Goal: Task Accomplishment & Management: Manage account settings

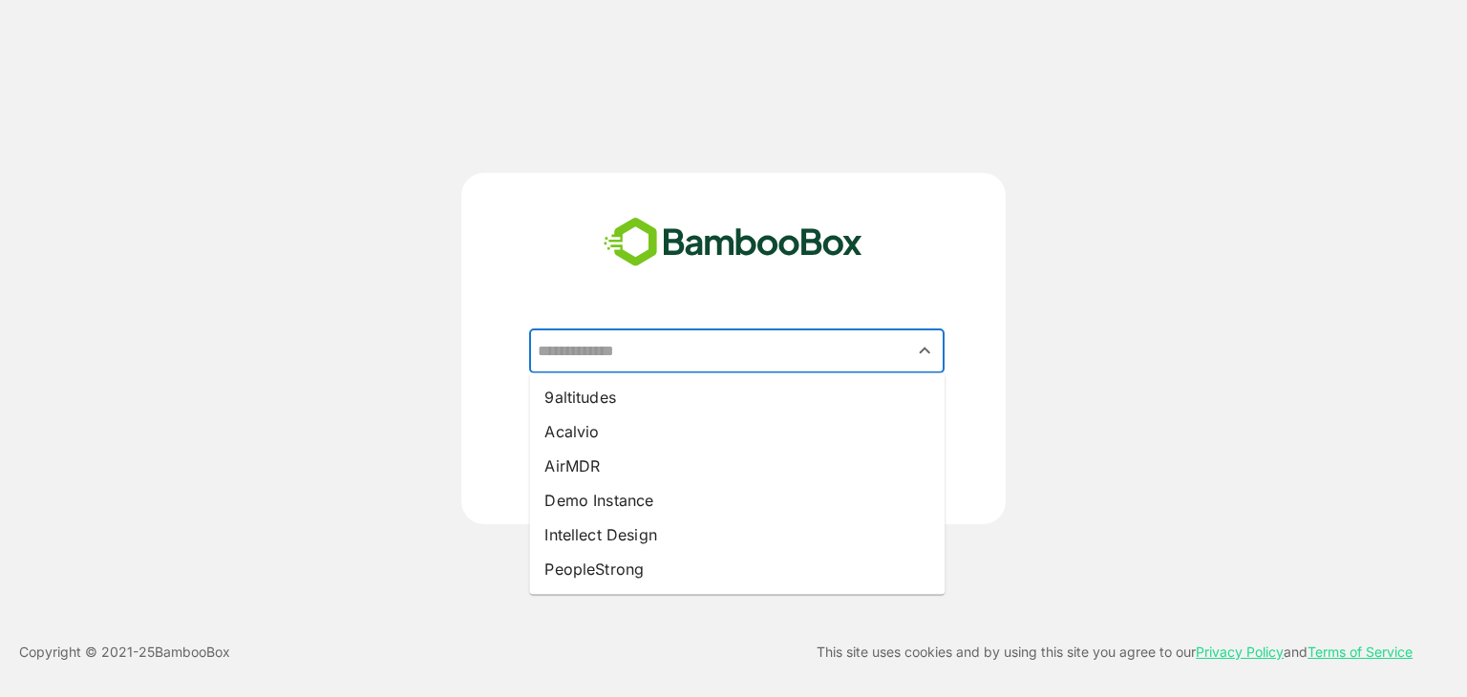
click at [638, 361] on input "text" at bounding box center [737, 351] width 408 height 36
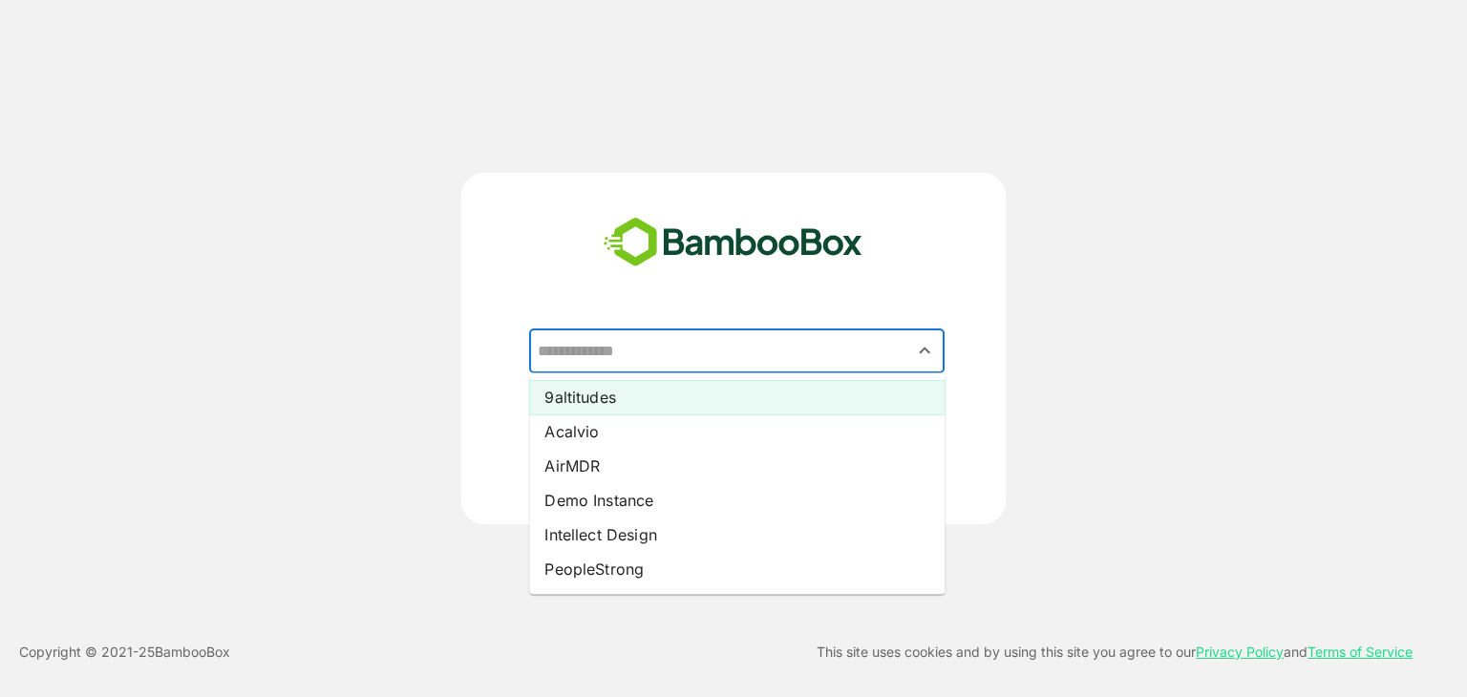
click at [630, 402] on li "9altitudes" at bounding box center [737, 397] width 416 height 34
type input "**********"
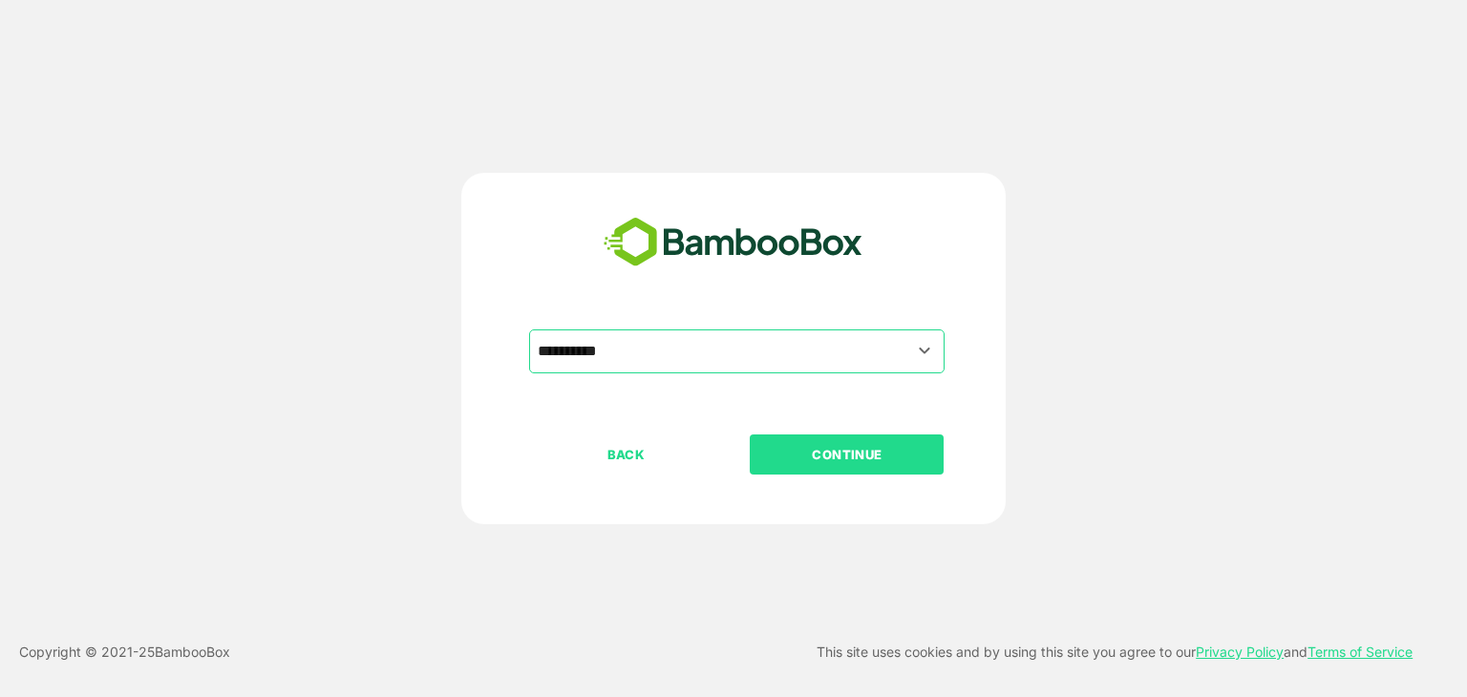
click at [836, 450] on p "CONTINUE" at bounding box center [847, 454] width 191 height 21
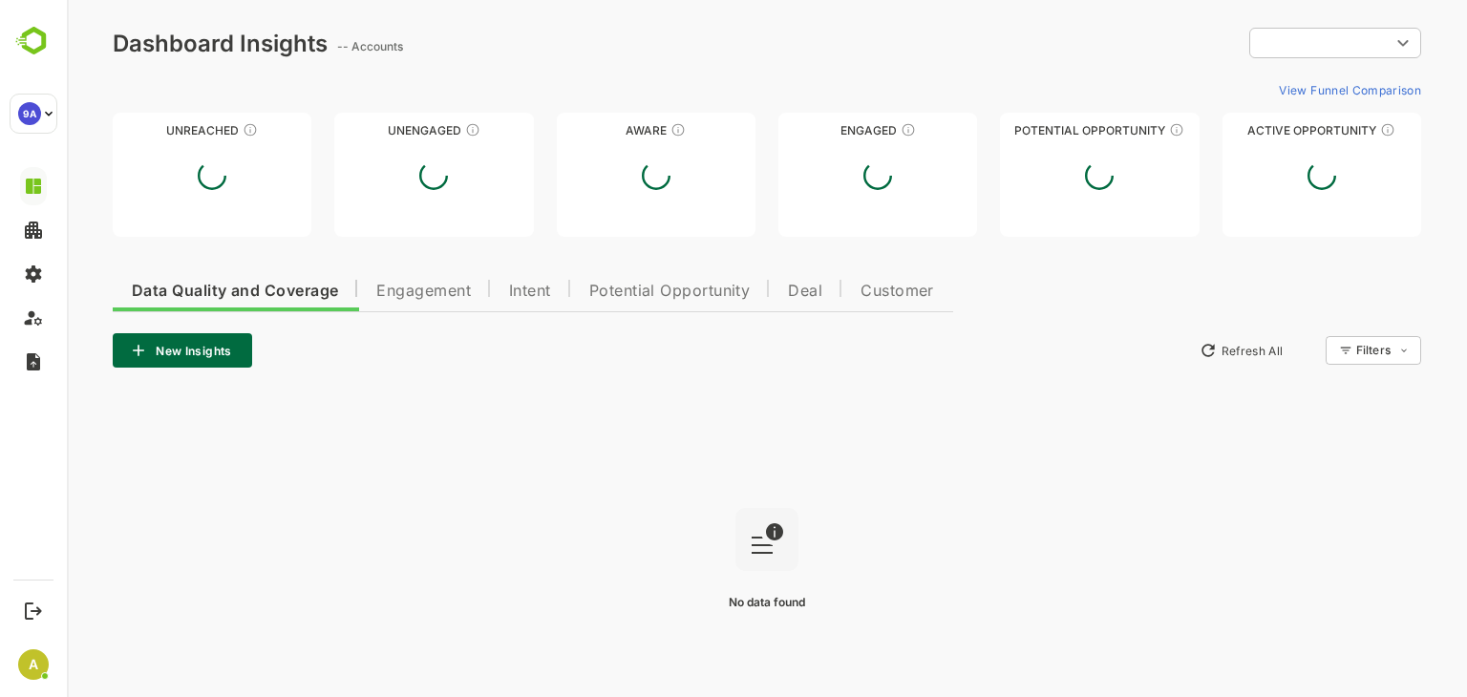
type input "**********"
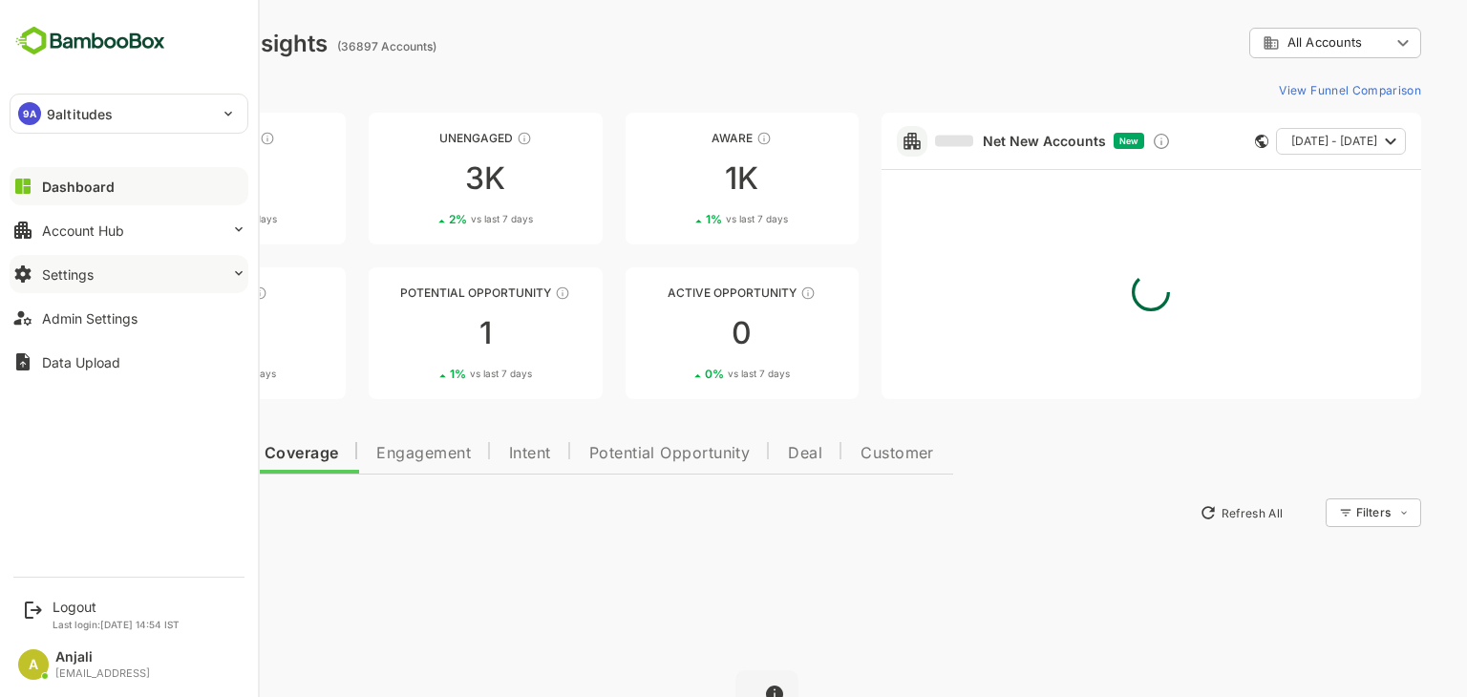
click at [102, 281] on button "Settings" at bounding box center [129, 274] width 239 height 38
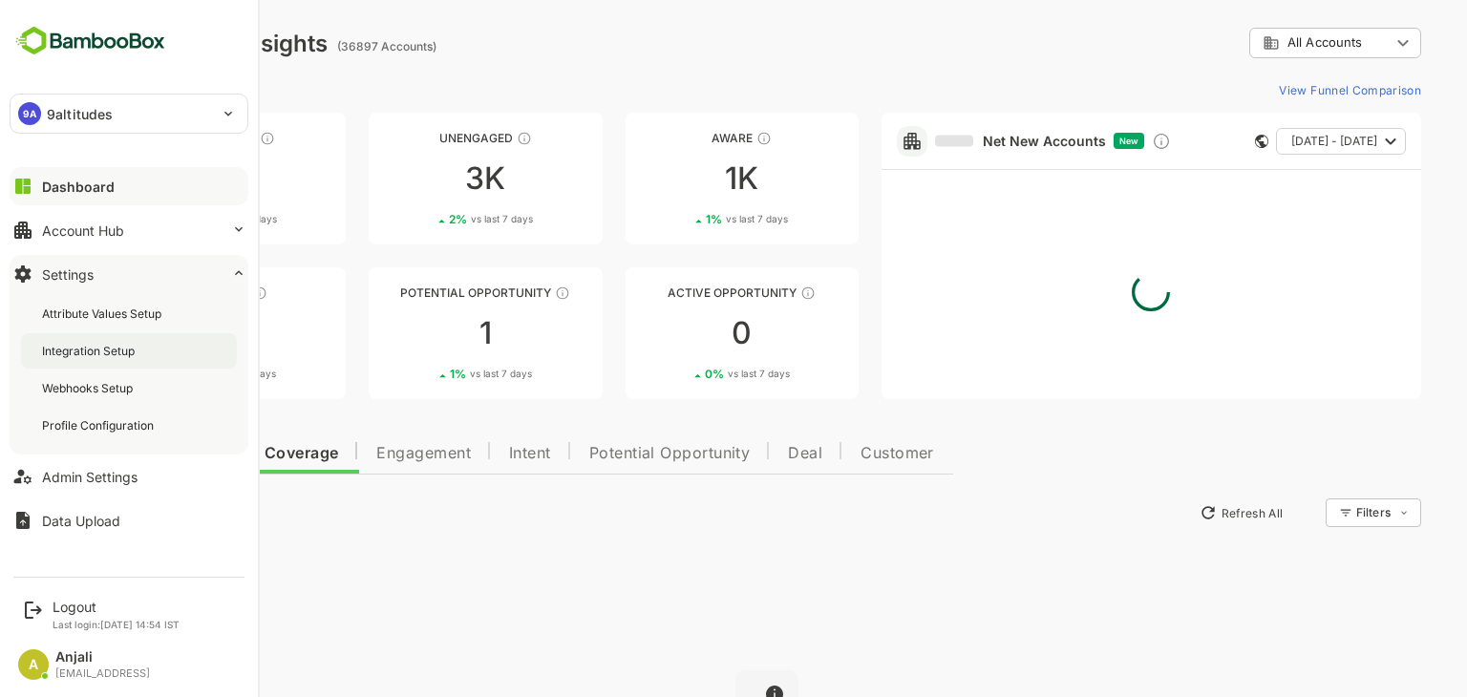
click at [141, 353] on div "Integration Setup" at bounding box center [129, 350] width 216 height 35
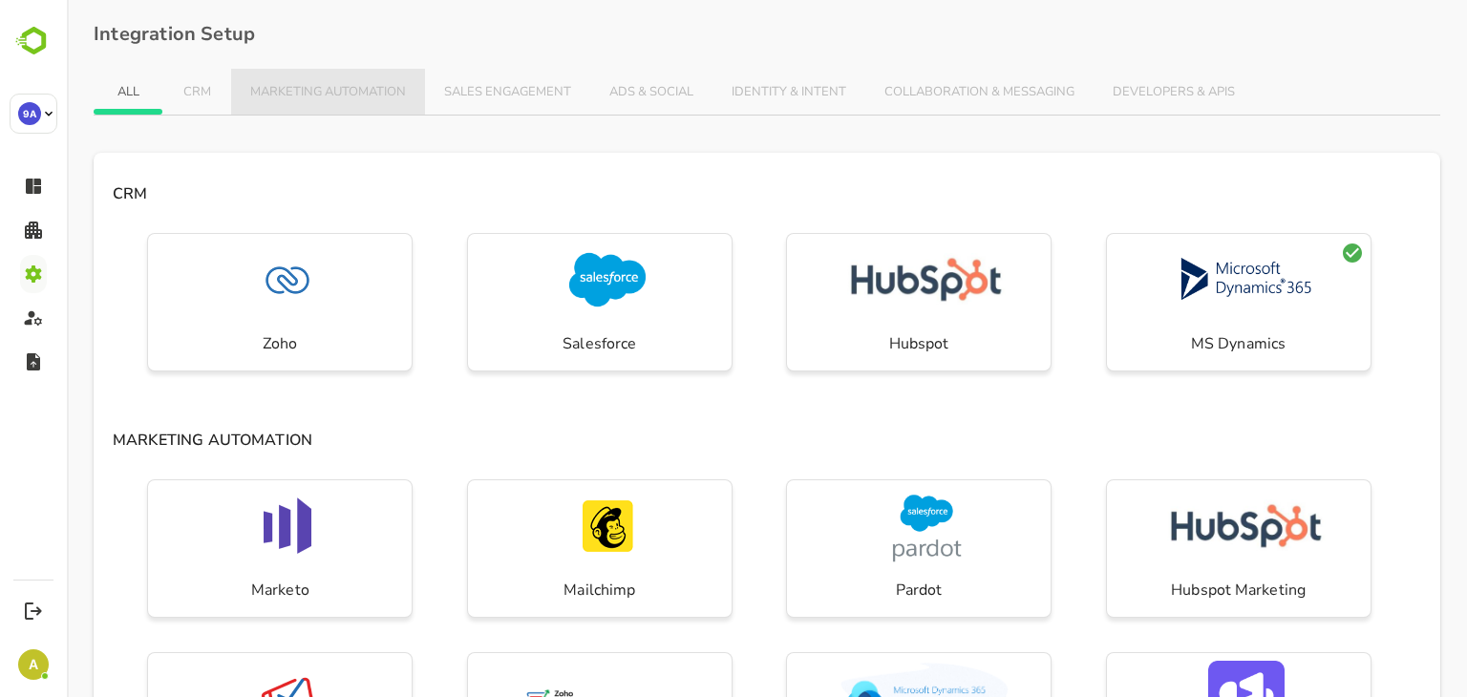
click at [336, 85] on span "MARKETING AUTOMATION" at bounding box center [328, 92] width 156 height 15
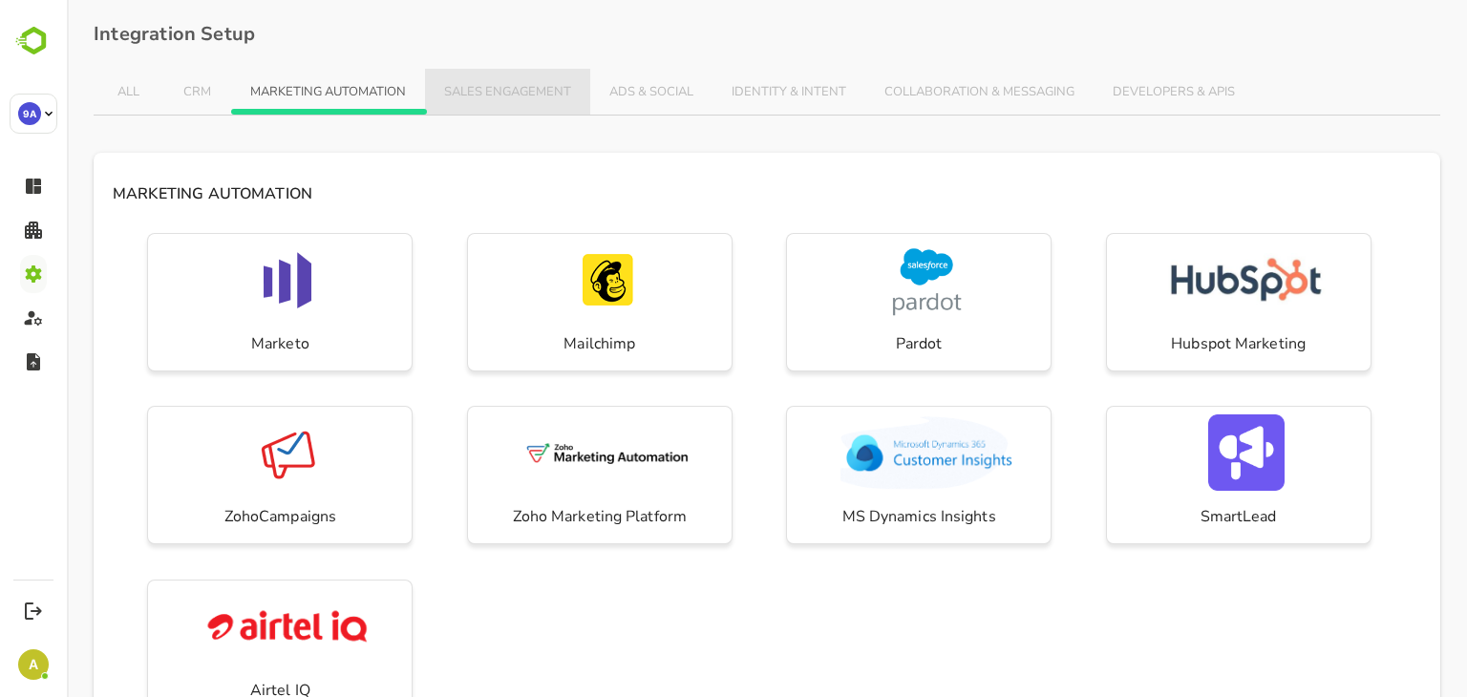
click at [505, 90] on span "SALES ENGAGEMENT" at bounding box center [507, 92] width 127 height 15
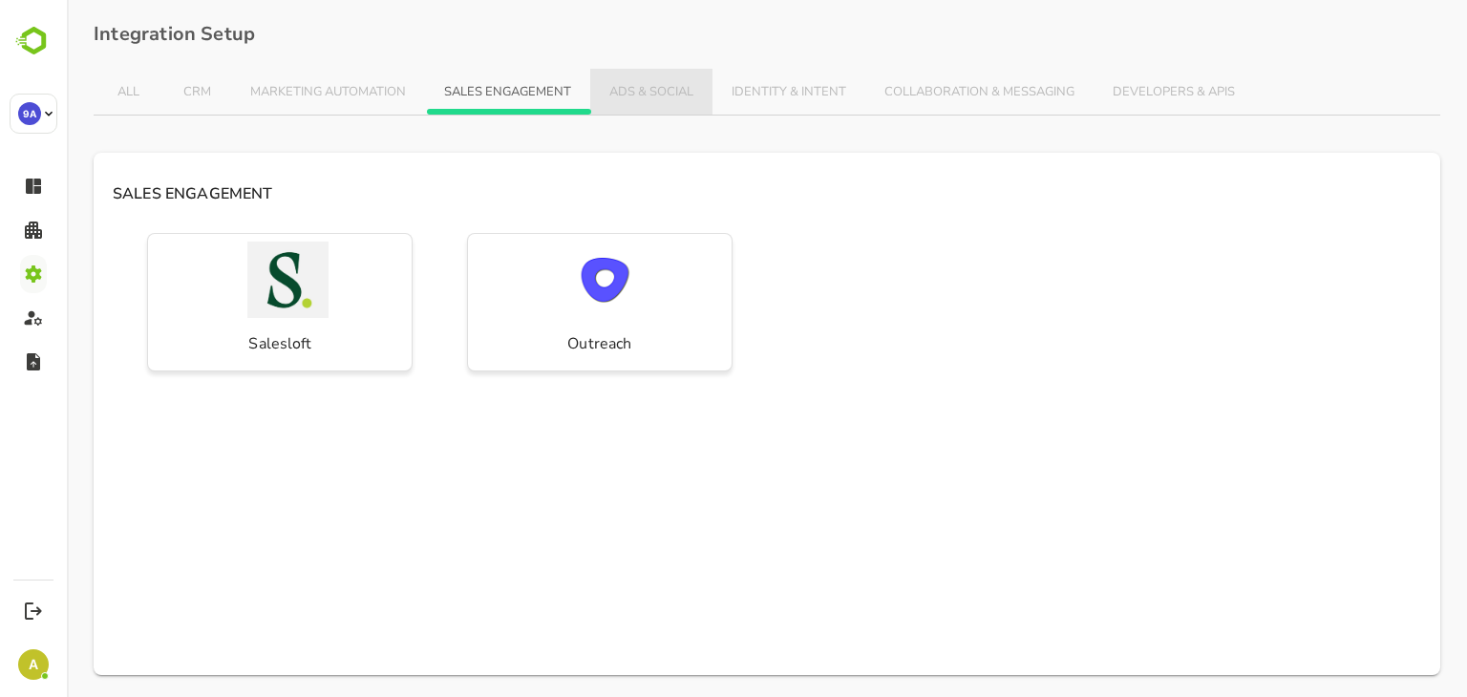
click at [653, 69] on button "ADS & SOCIAL" at bounding box center [651, 92] width 122 height 46
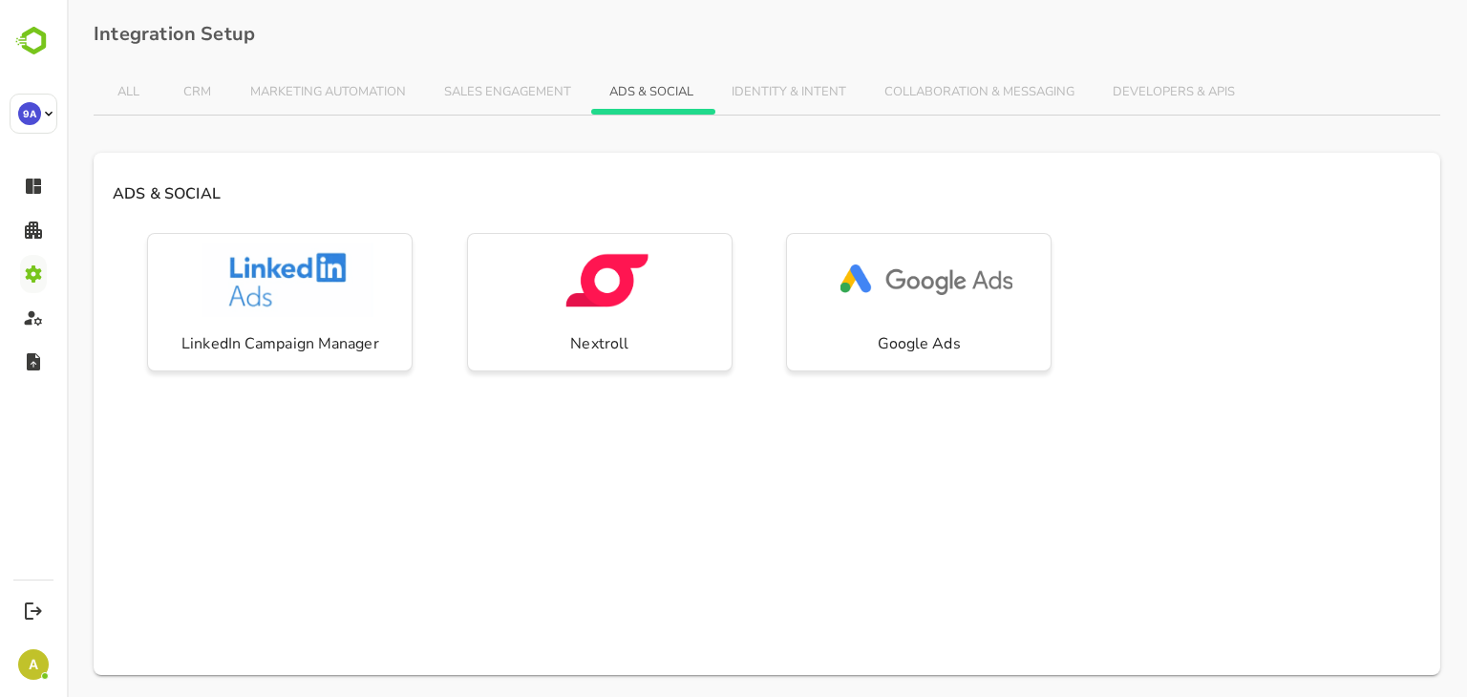
click at [772, 85] on span "IDENTITY & INTENT" at bounding box center [789, 92] width 115 height 15
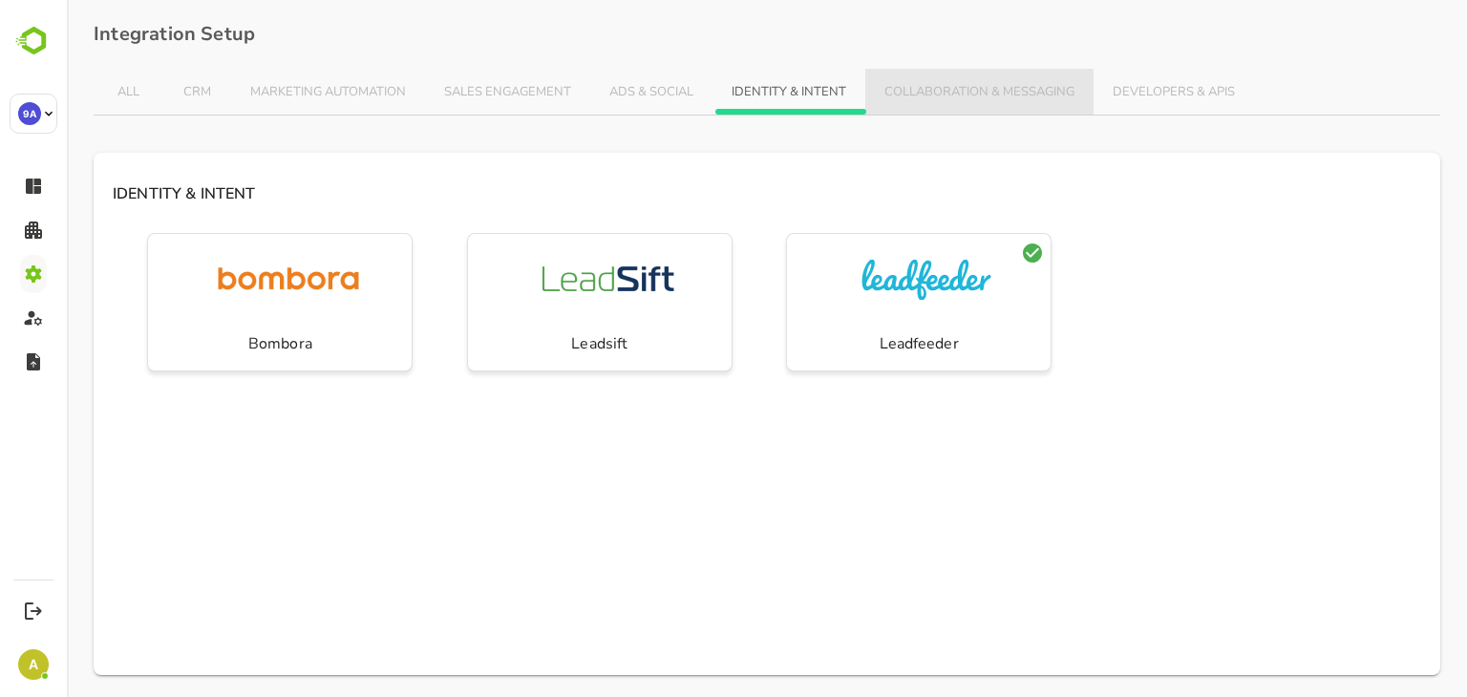
click at [963, 95] on span "COLLABORATION & MESSAGING" at bounding box center [980, 92] width 190 height 15
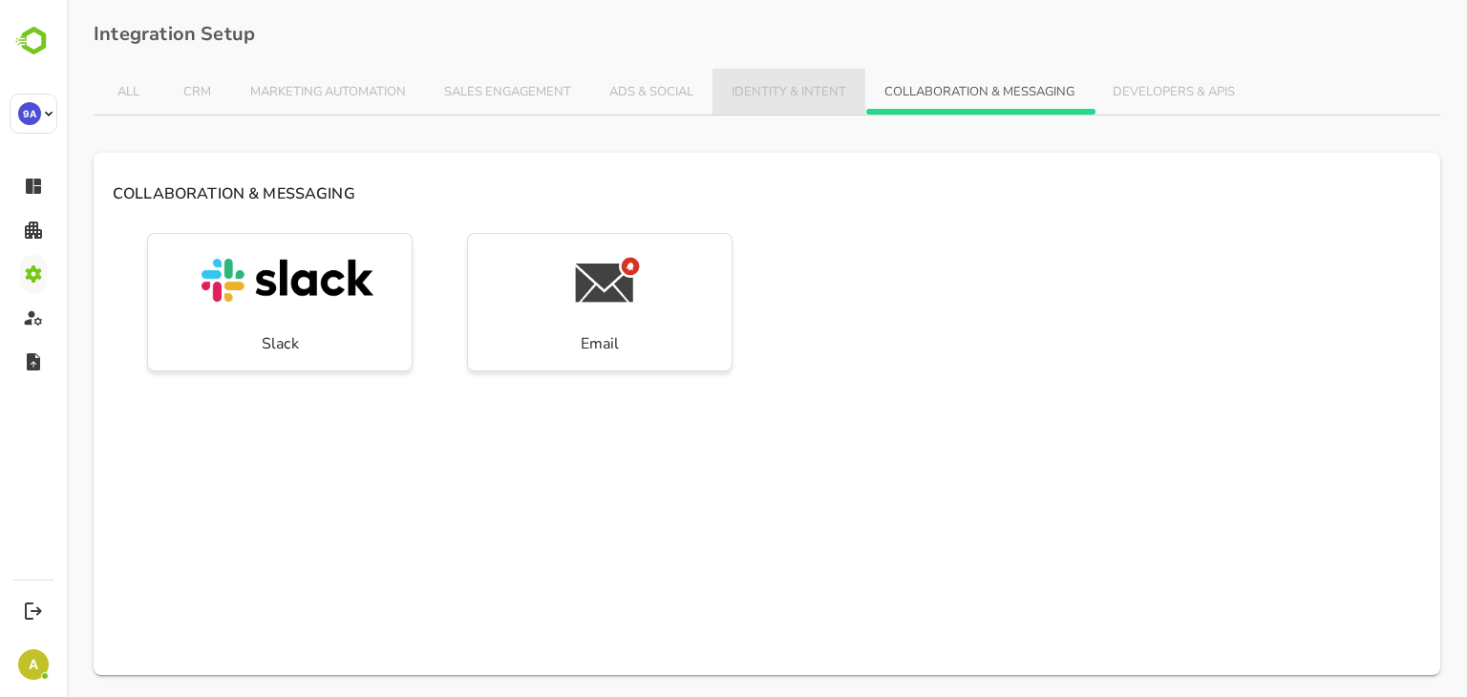
click at [772, 94] on span "IDENTITY & INTENT" at bounding box center [789, 92] width 115 height 15
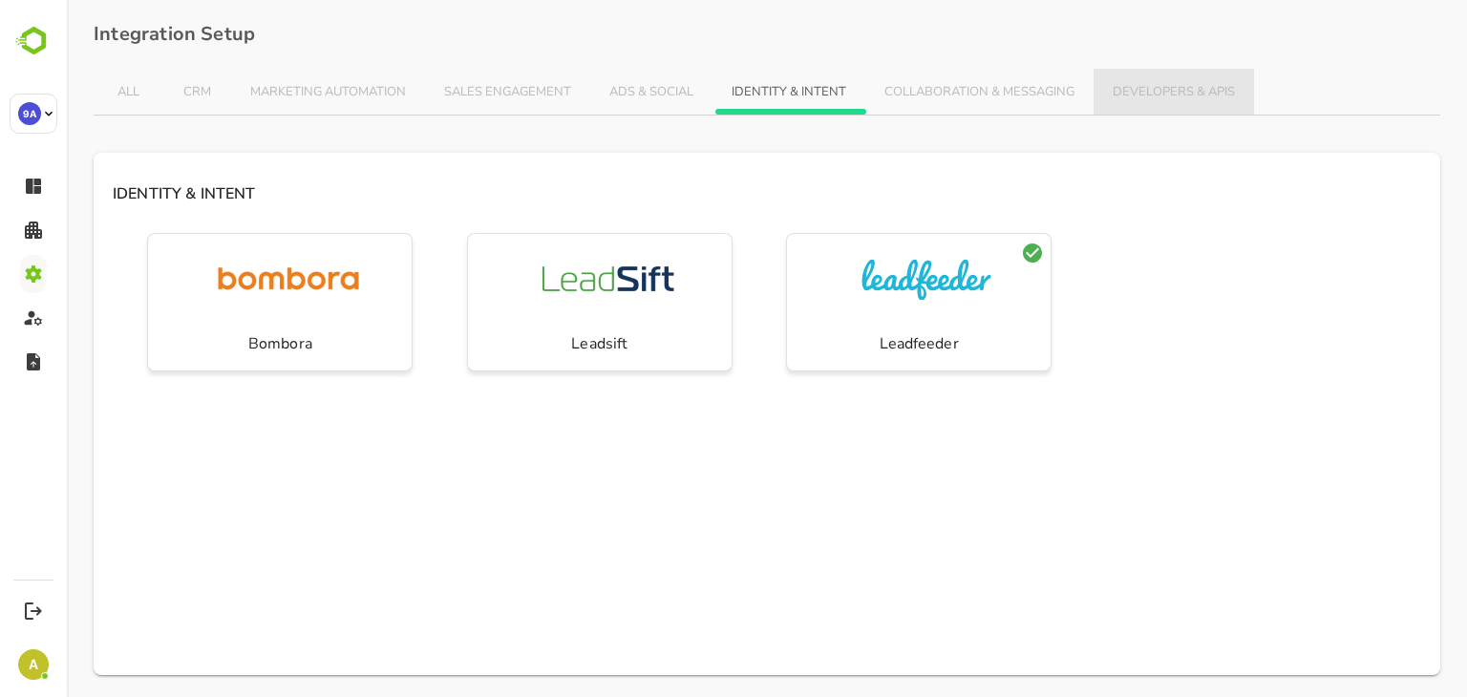
click at [1156, 108] on button "DEVELOPERS & APIS" at bounding box center [1174, 92] width 161 height 46
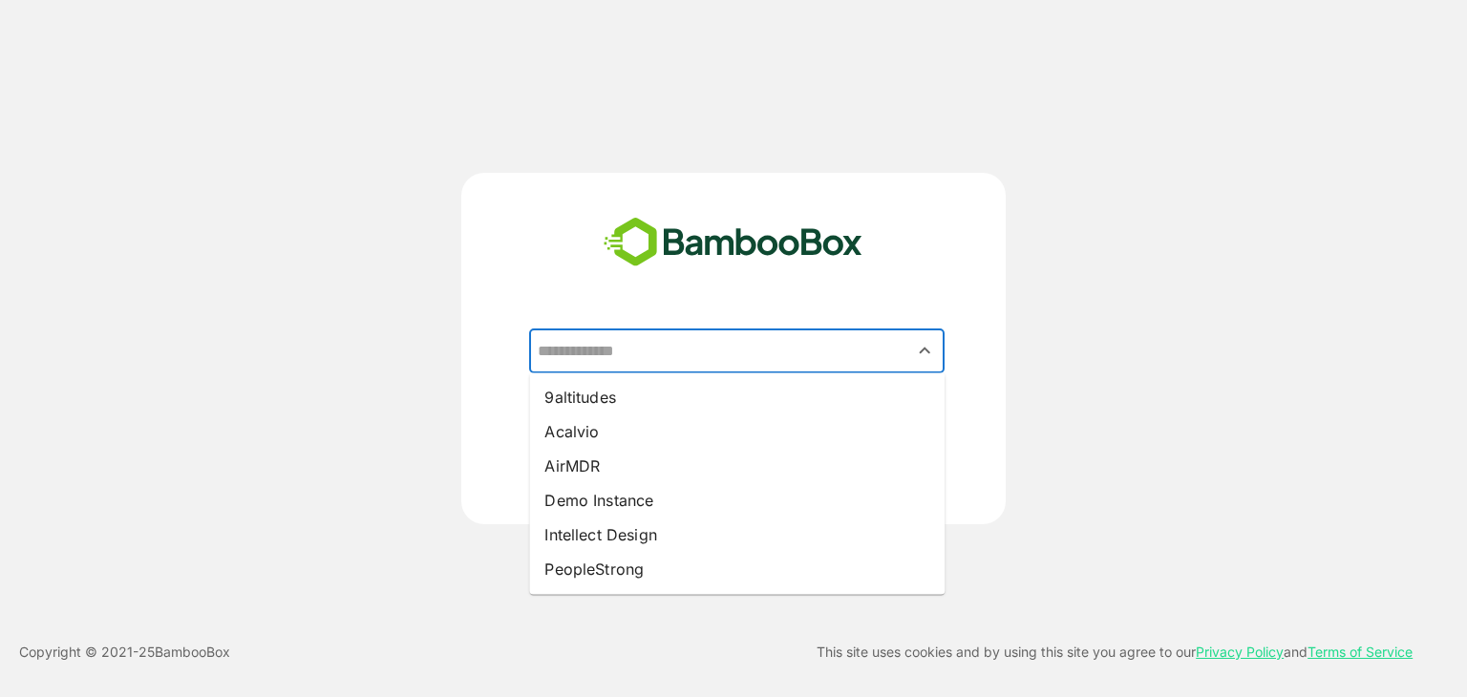
click at [595, 366] on input "text" at bounding box center [737, 351] width 408 height 36
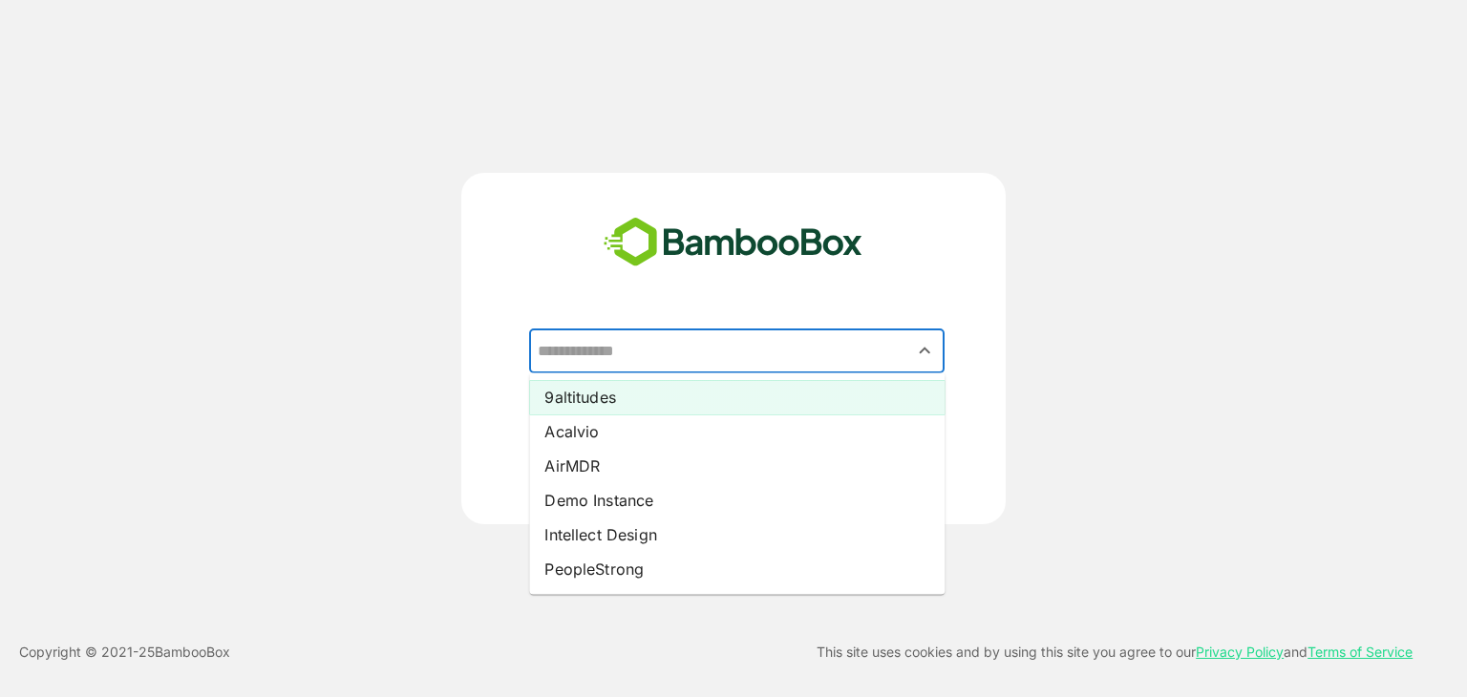
click at [620, 400] on li "9altitudes" at bounding box center [737, 397] width 416 height 34
type input "**********"
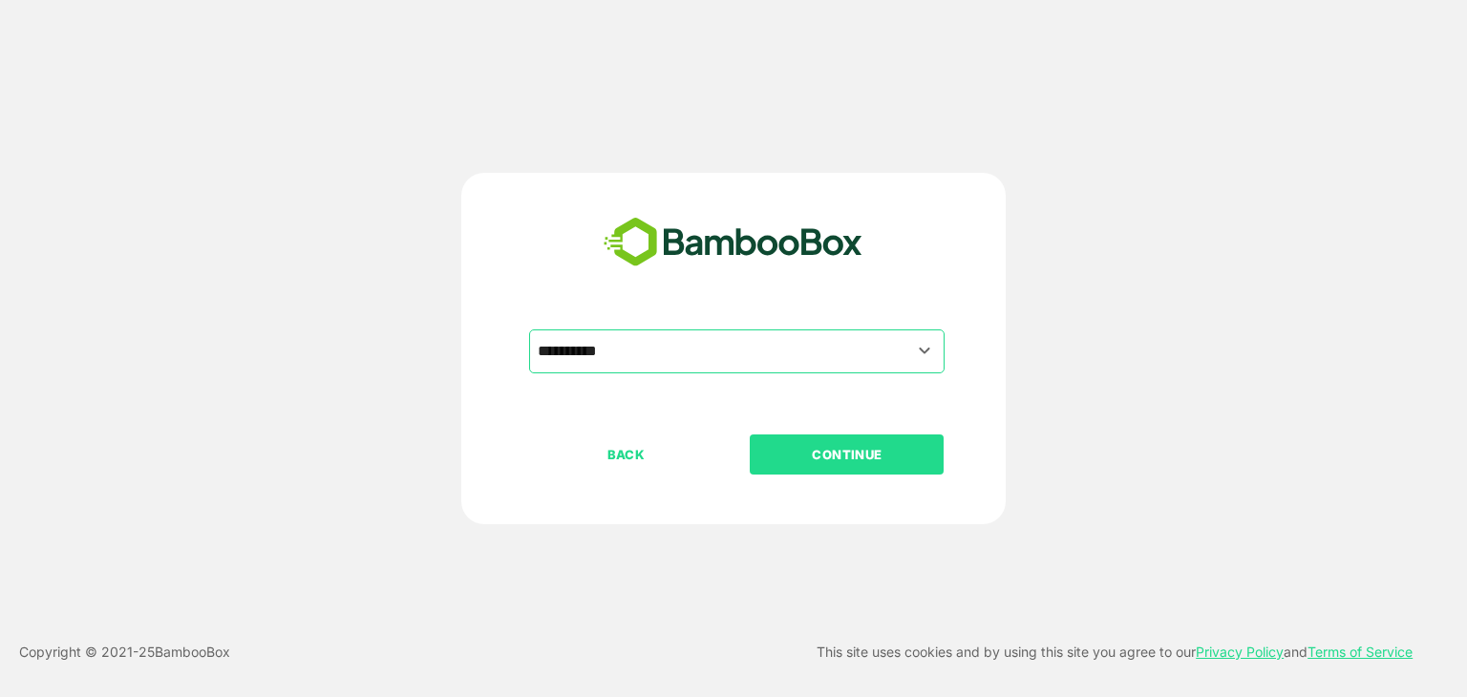
click at [822, 465] on button "CONTINUE" at bounding box center [847, 455] width 194 height 40
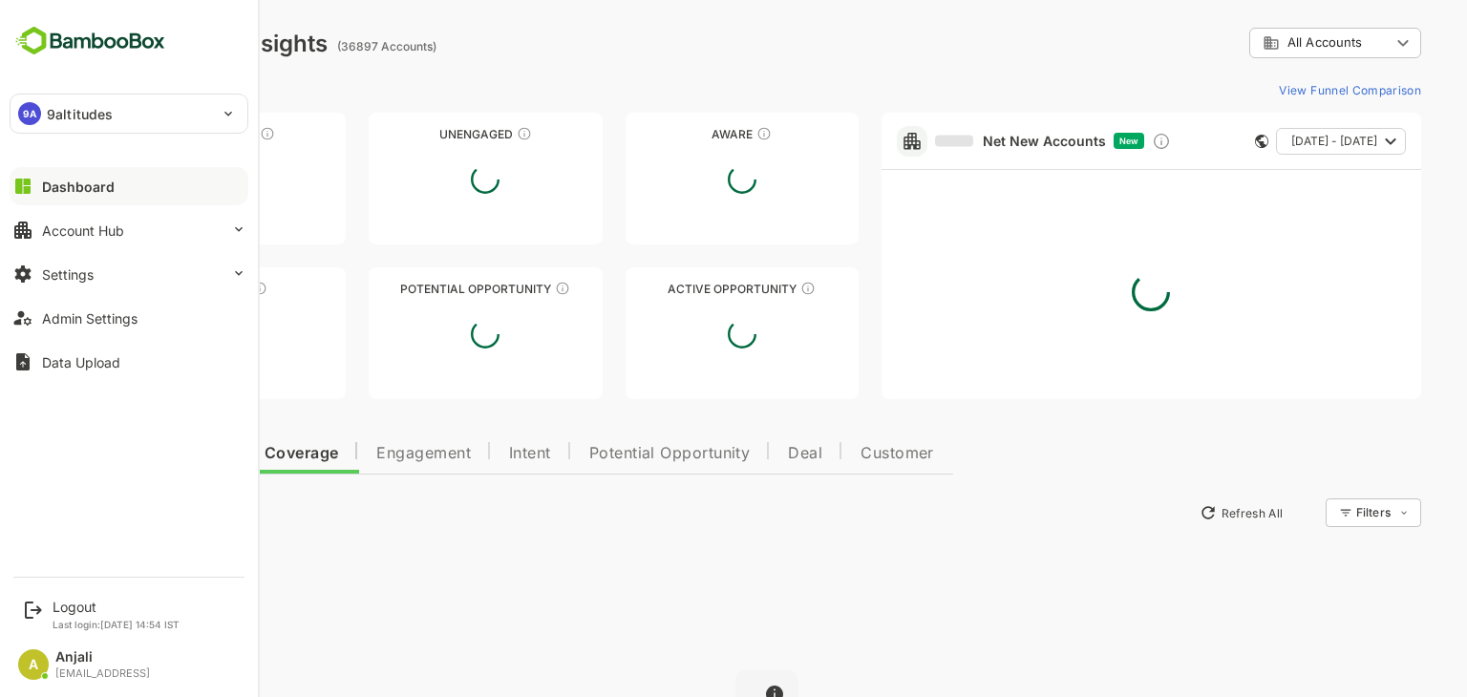
type input "**********"
click at [102, 280] on button "Settings" at bounding box center [129, 274] width 239 height 38
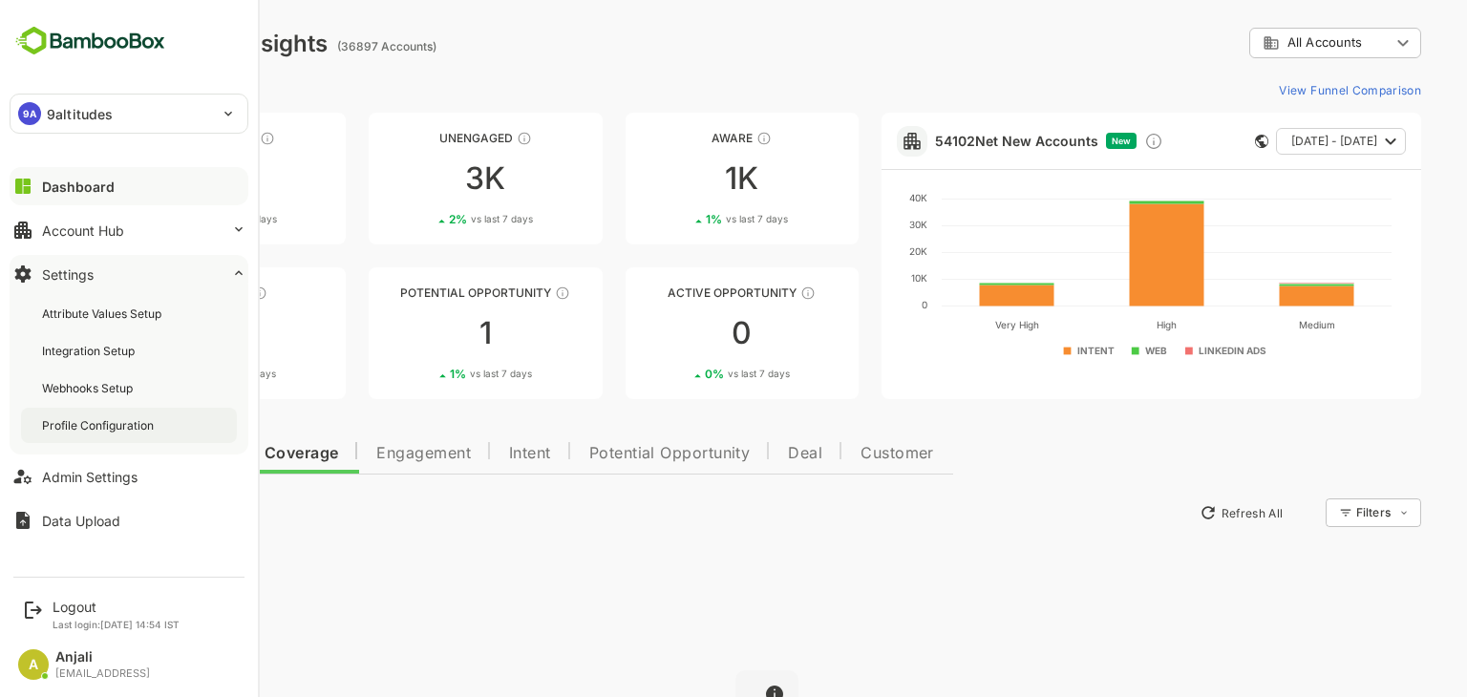
click at [133, 420] on div "Profile Configuration" at bounding box center [100, 425] width 116 height 16
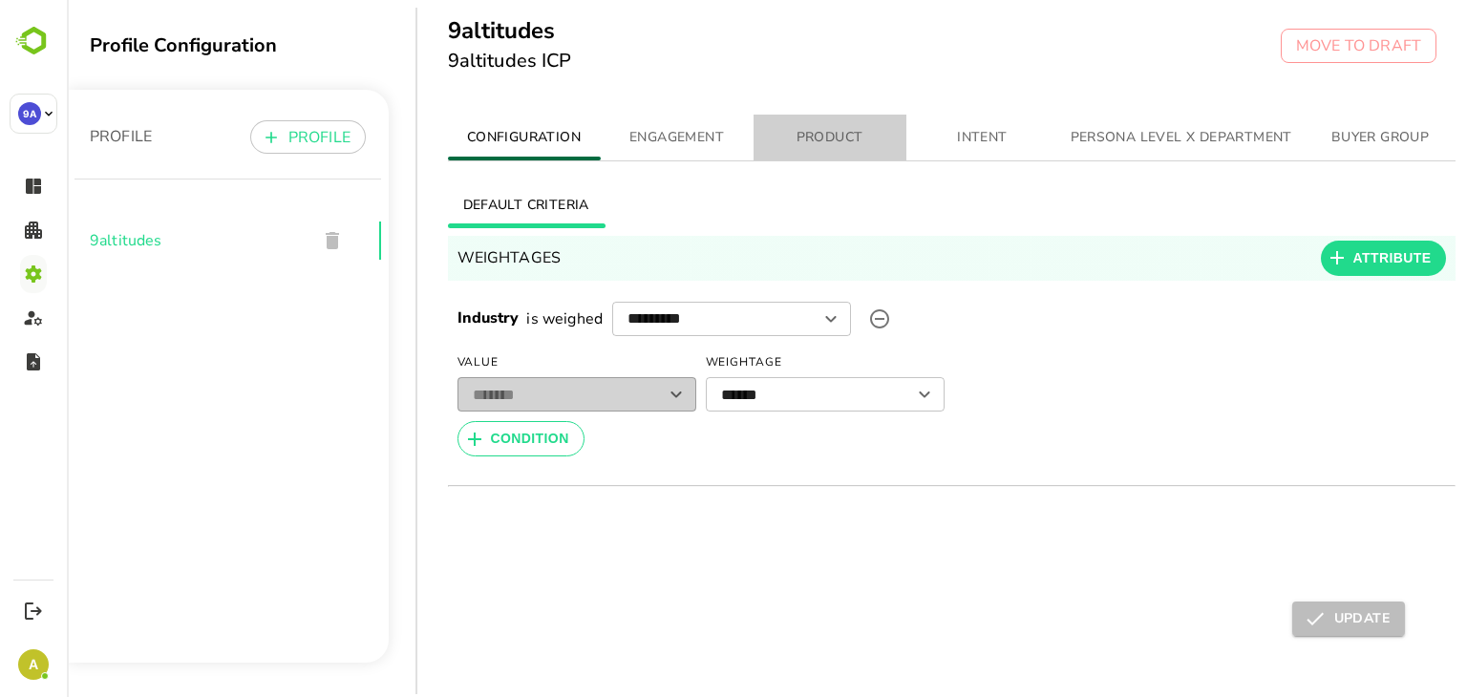
click at [833, 128] on span "PRODUCT" at bounding box center [830, 138] width 130 height 24
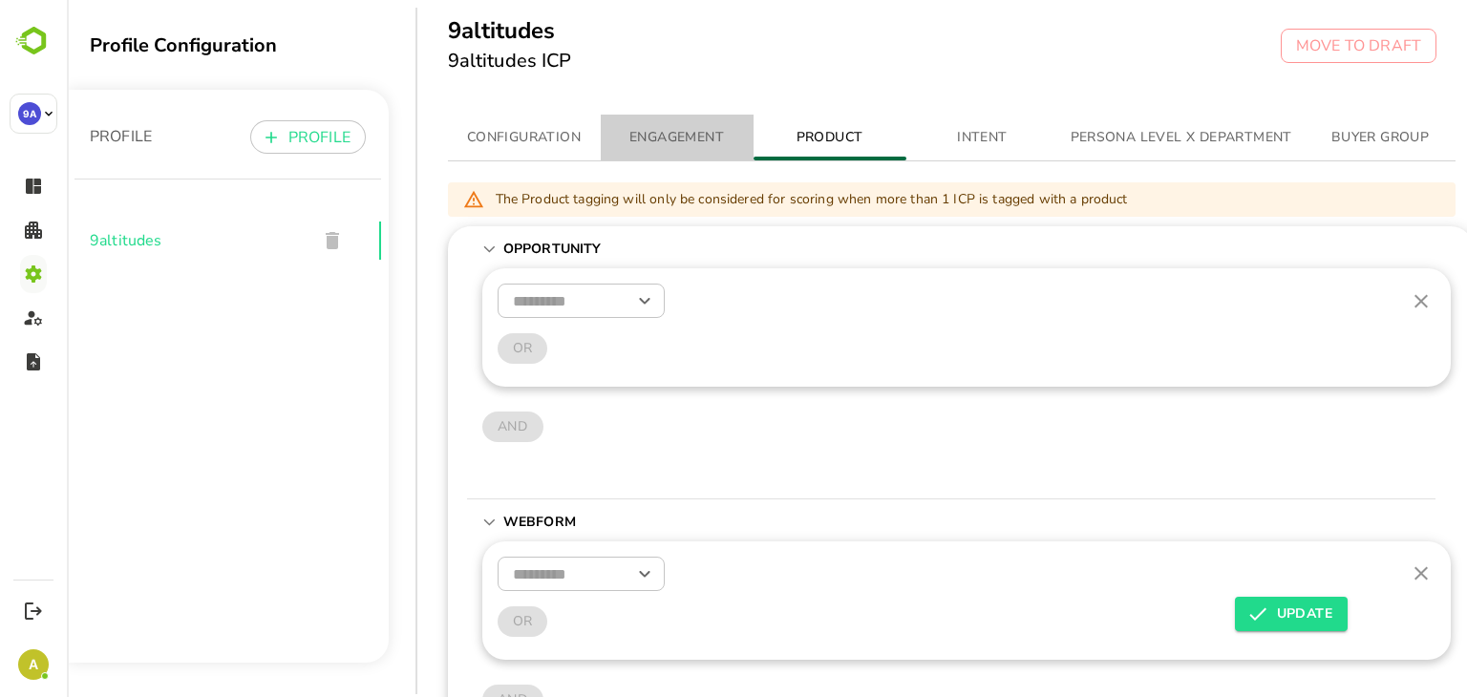
click at [673, 134] on span "ENGAGEMENT" at bounding box center [677, 138] width 130 height 24
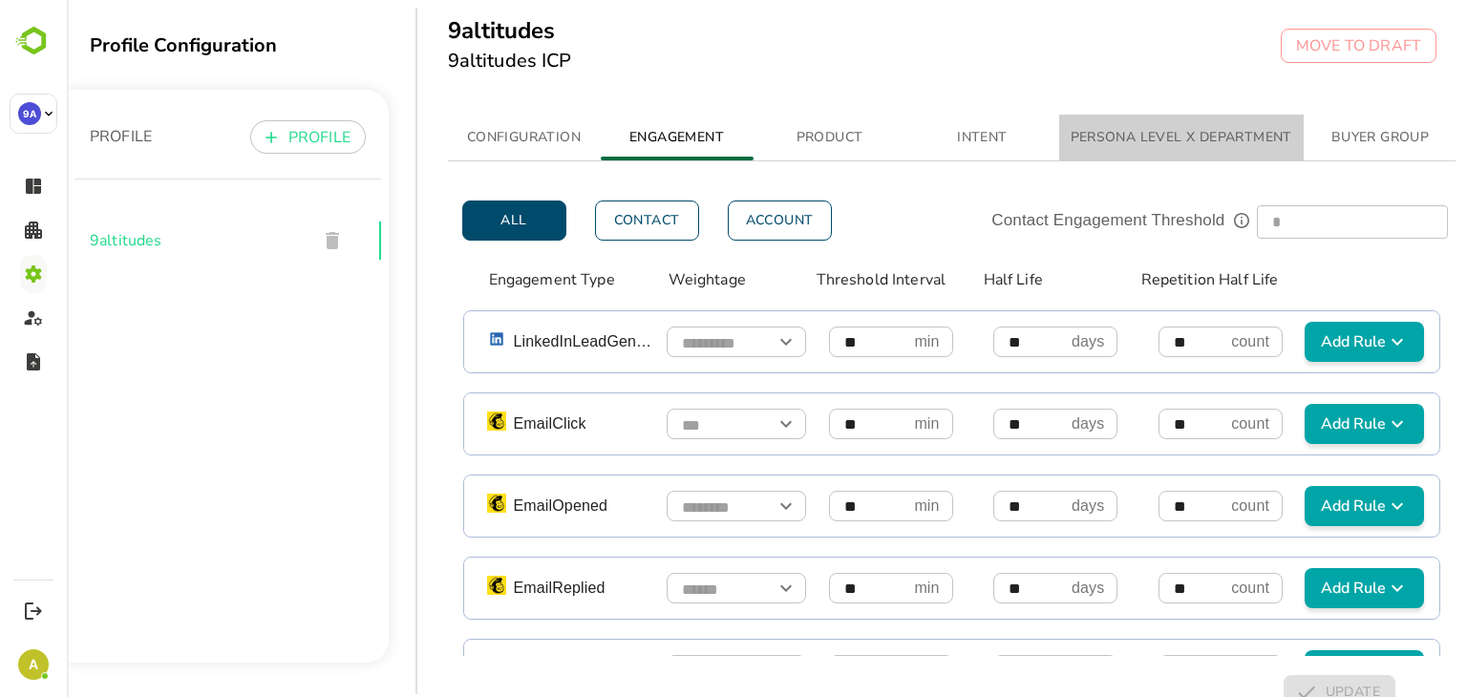
click at [1256, 119] on button "PERSONA LEVEL X DEPARTMENT" at bounding box center [1181, 138] width 245 height 46
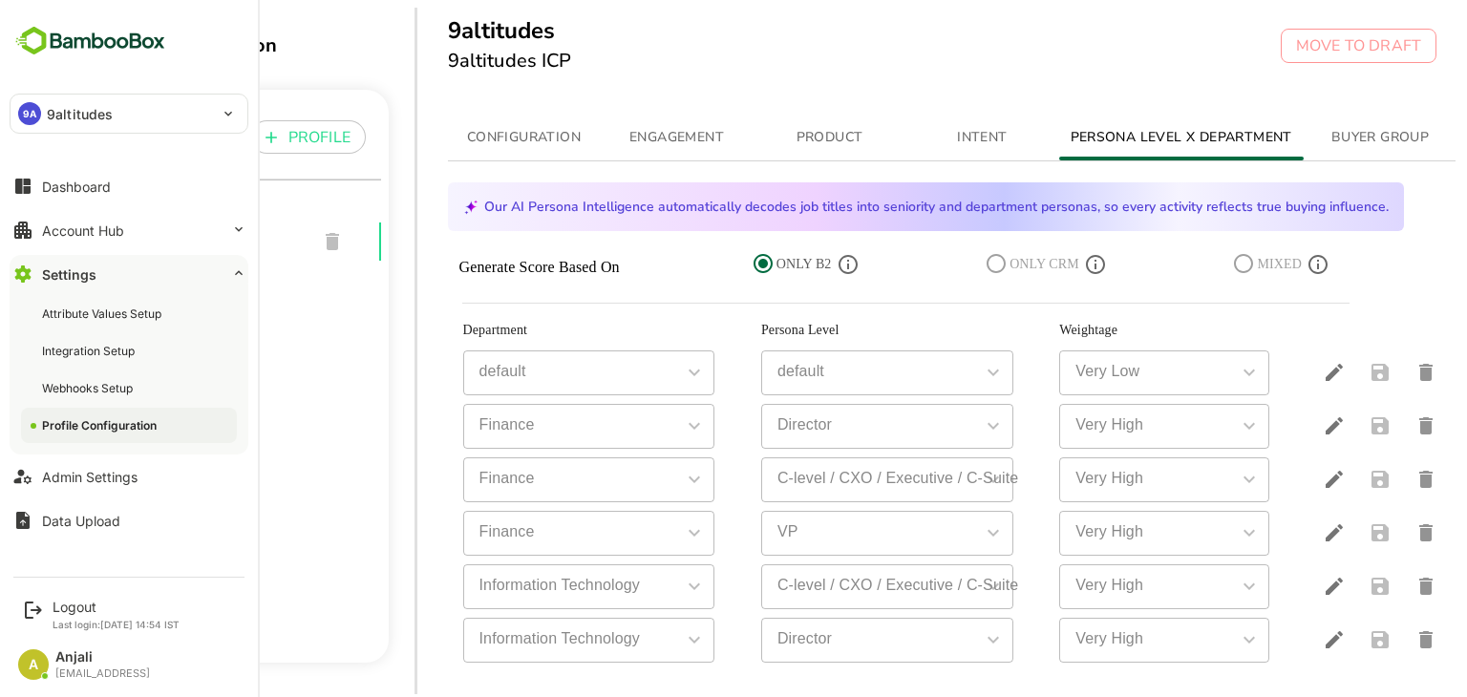
click at [113, 409] on div "Profile Configuration" at bounding box center [129, 425] width 216 height 35
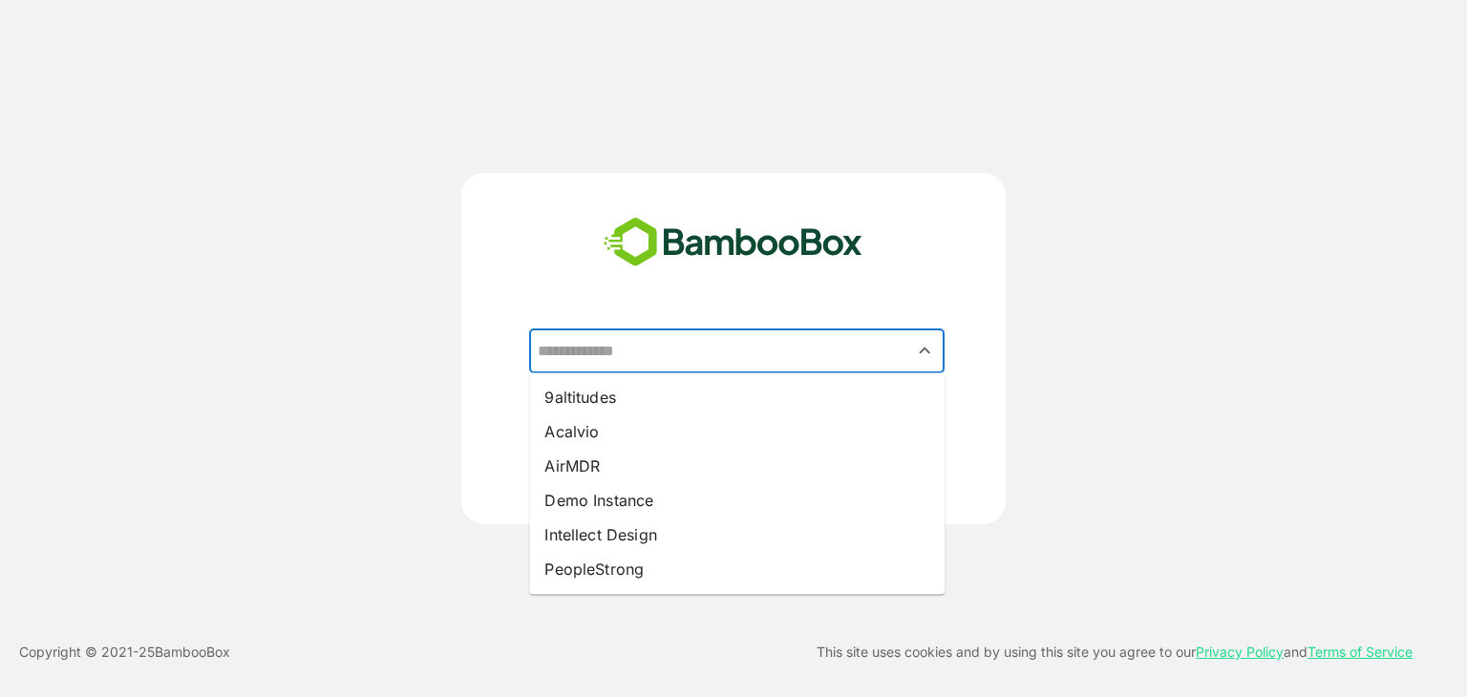
click at [634, 353] on input "text" at bounding box center [737, 351] width 408 height 36
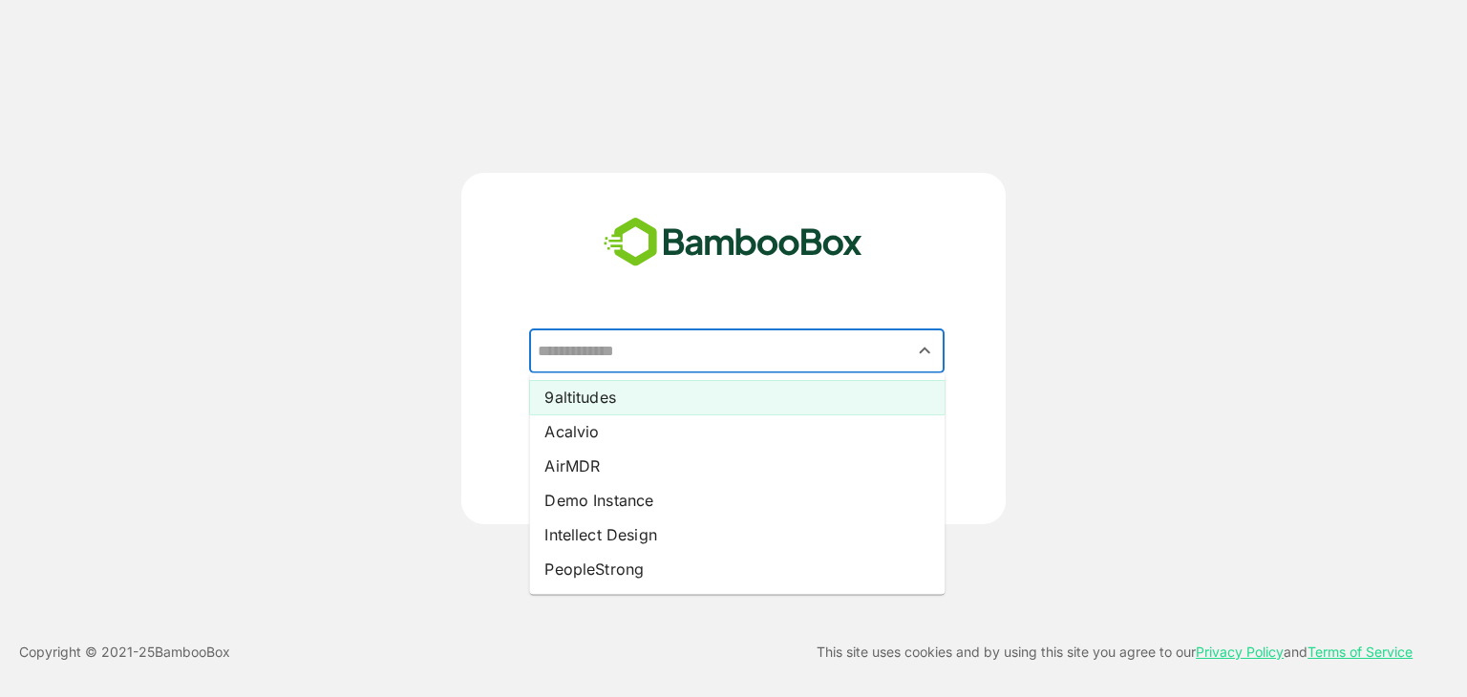
click at [620, 406] on li "9altitudes" at bounding box center [737, 397] width 416 height 34
type input "**********"
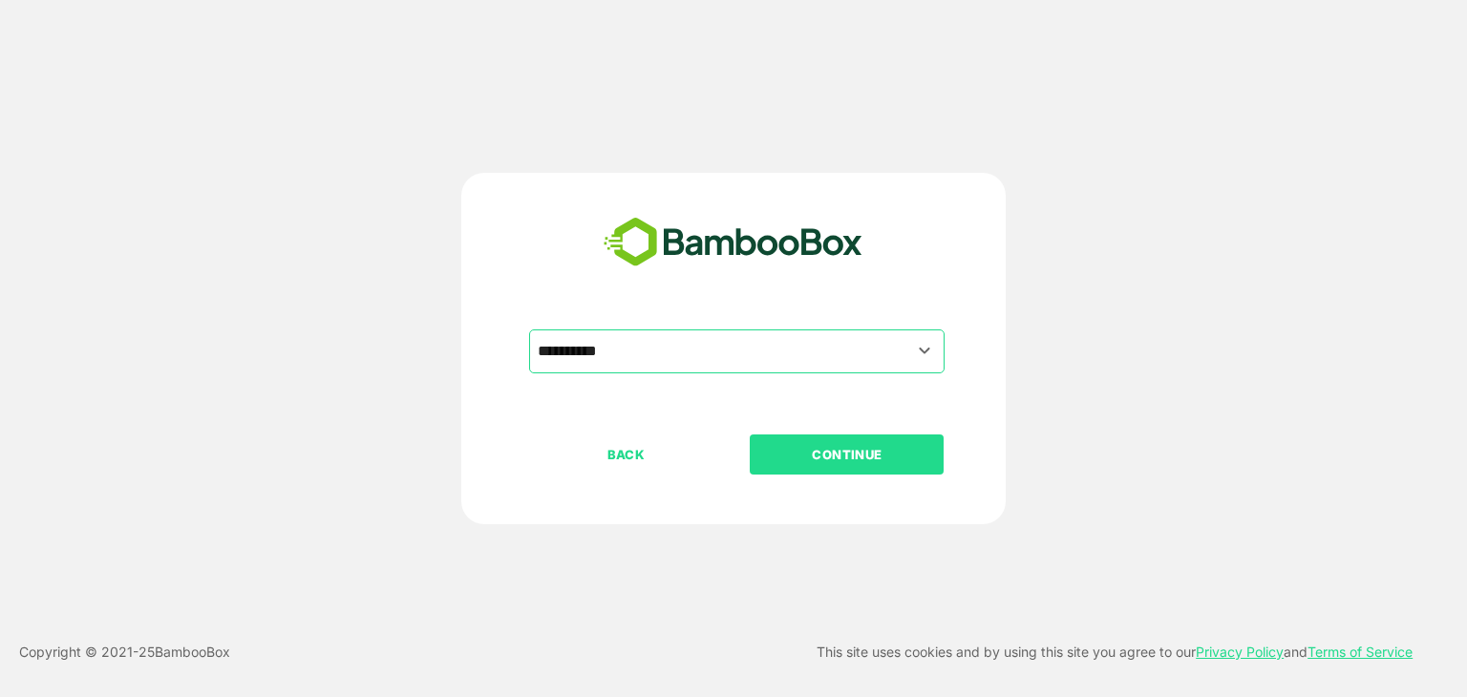
click at [808, 466] on button "CONTINUE" at bounding box center [847, 455] width 194 height 40
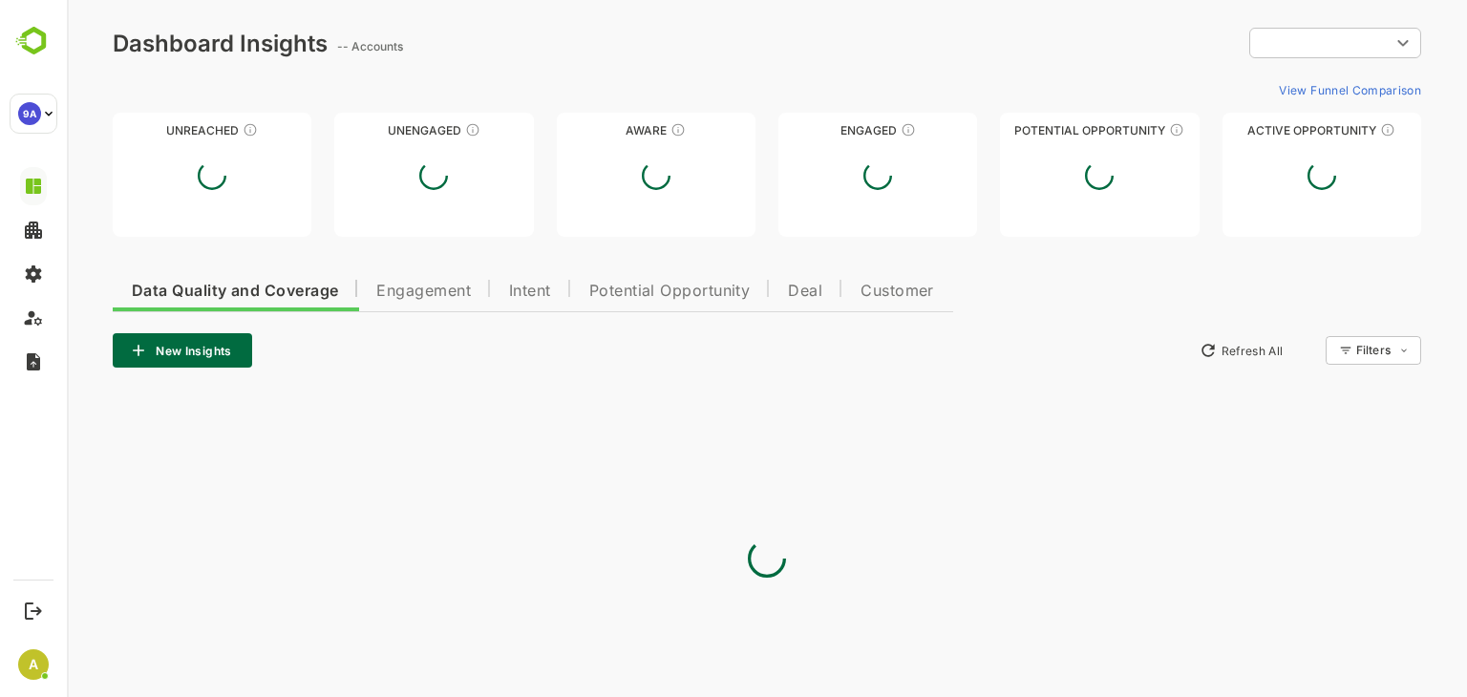
type input "**********"
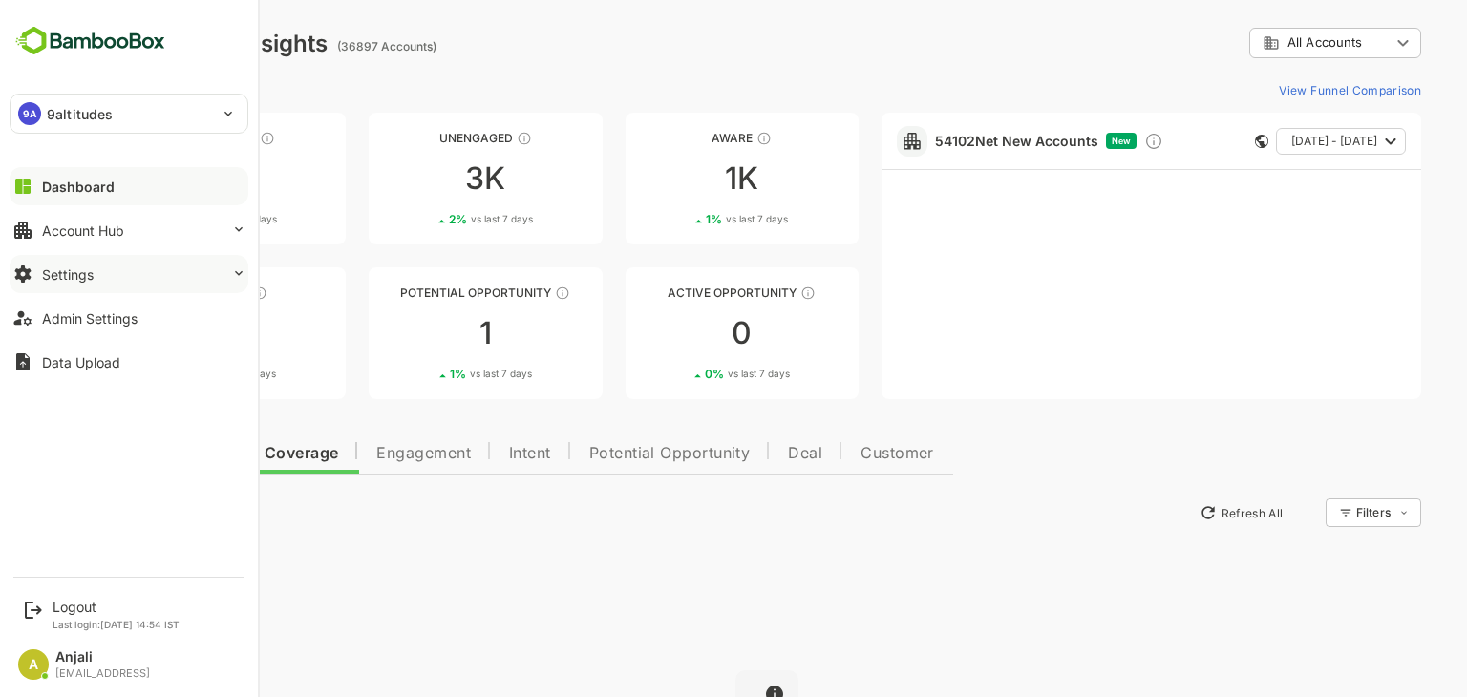
click at [86, 274] on div "Settings" at bounding box center [68, 275] width 52 height 16
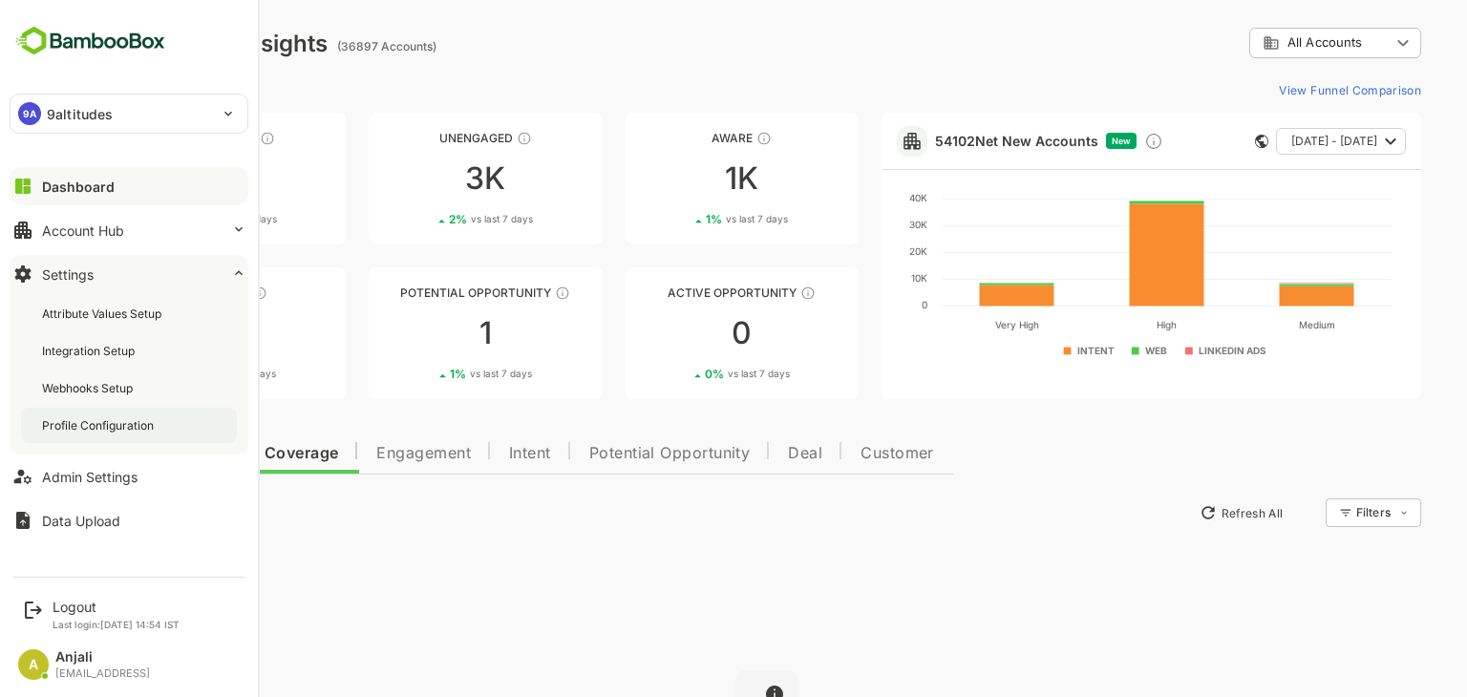
click at [99, 417] on div "Profile Configuration" at bounding box center [100, 425] width 116 height 16
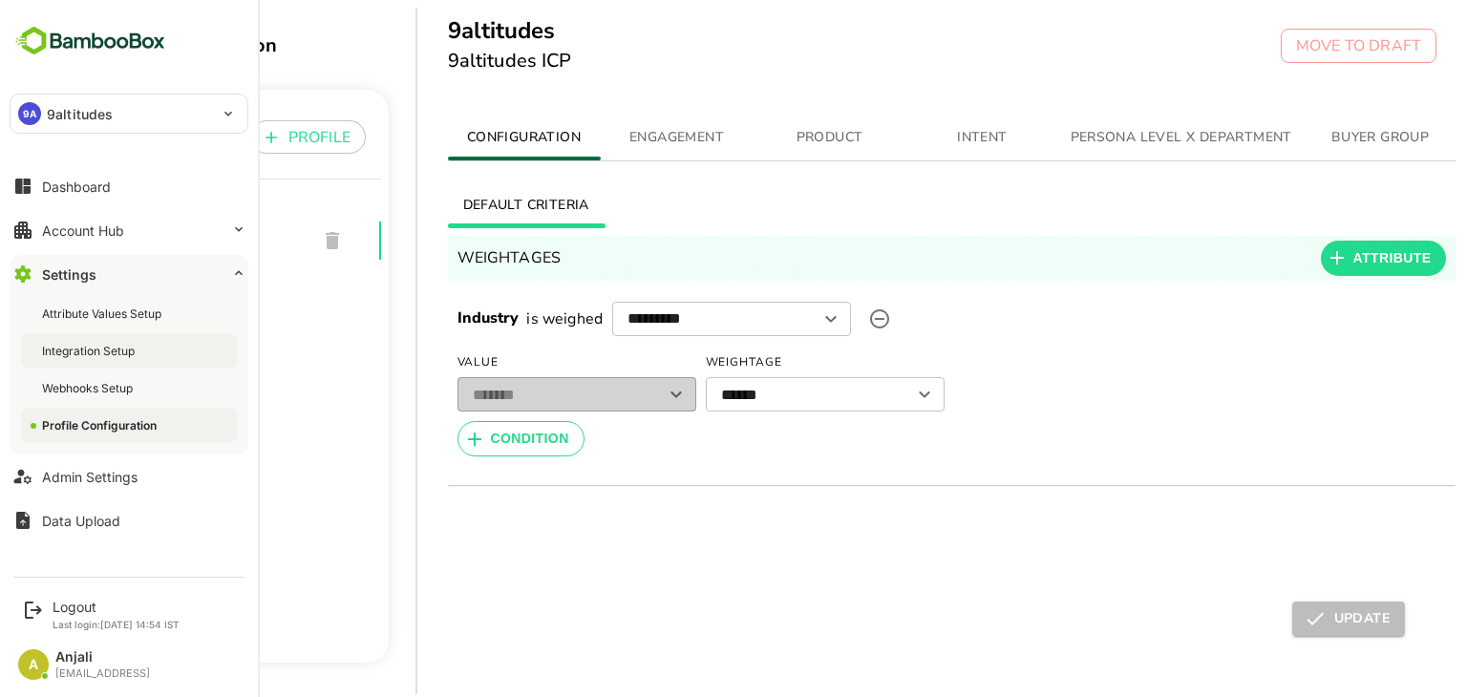
click at [112, 356] on div "Integration Setup" at bounding box center [90, 351] width 96 height 16
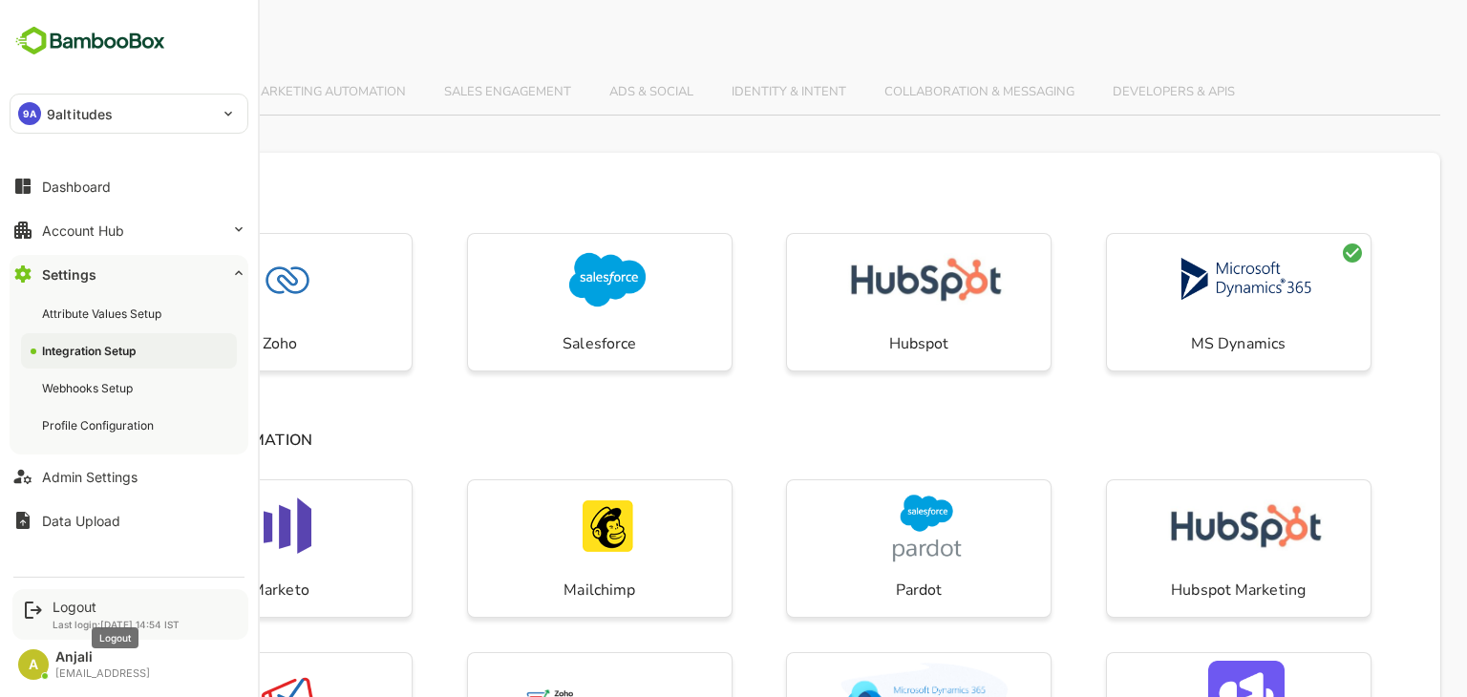
click at [77, 613] on div "Logout" at bounding box center [116, 607] width 127 height 16
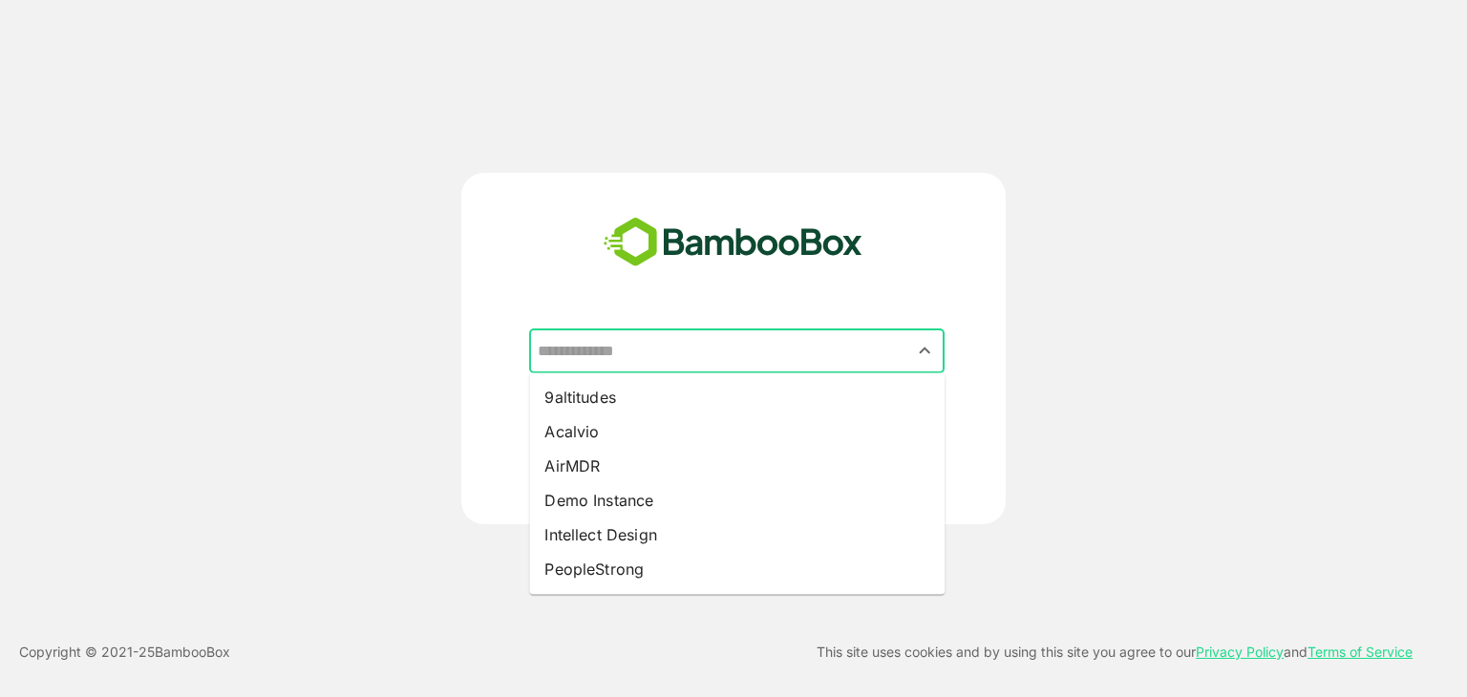
click at [615, 365] on input "text" at bounding box center [737, 351] width 408 height 36
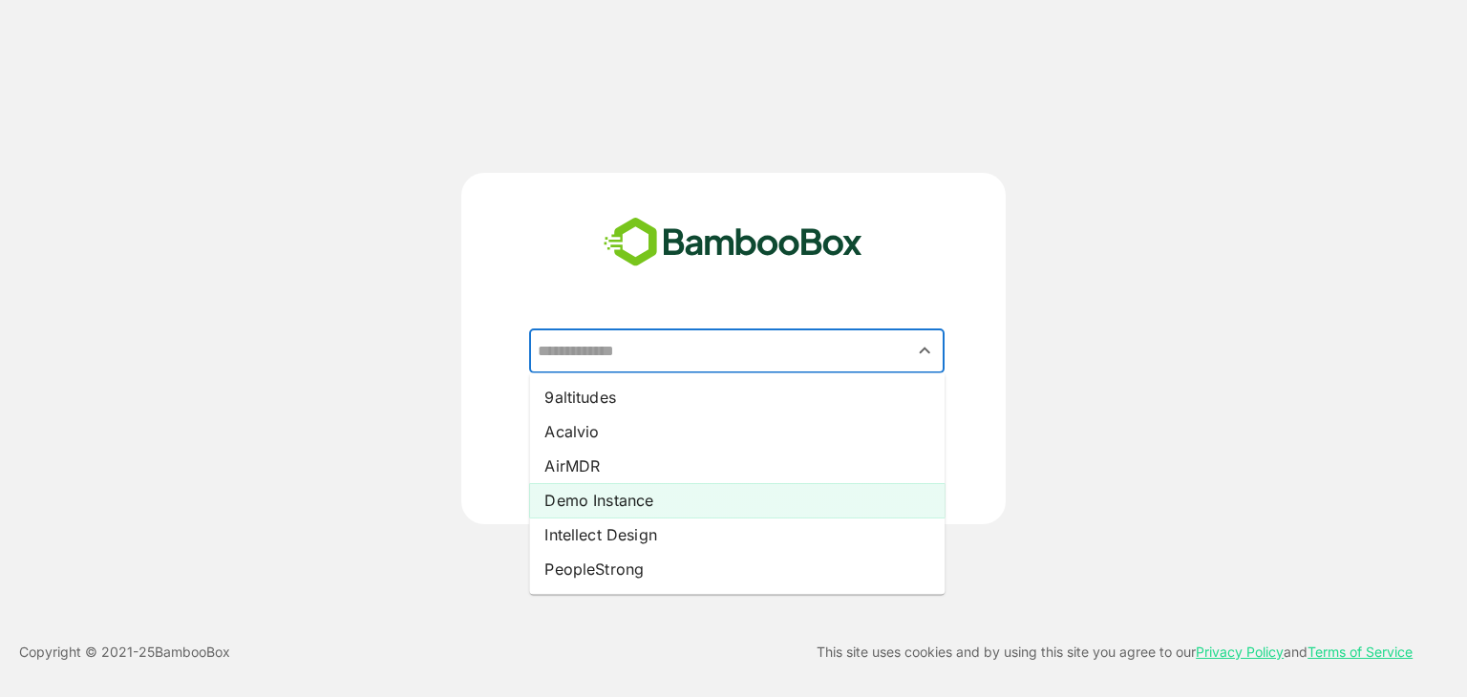
click at [585, 513] on li "Demo Instance" at bounding box center [737, 500] width 416 height 34
type input "**********"
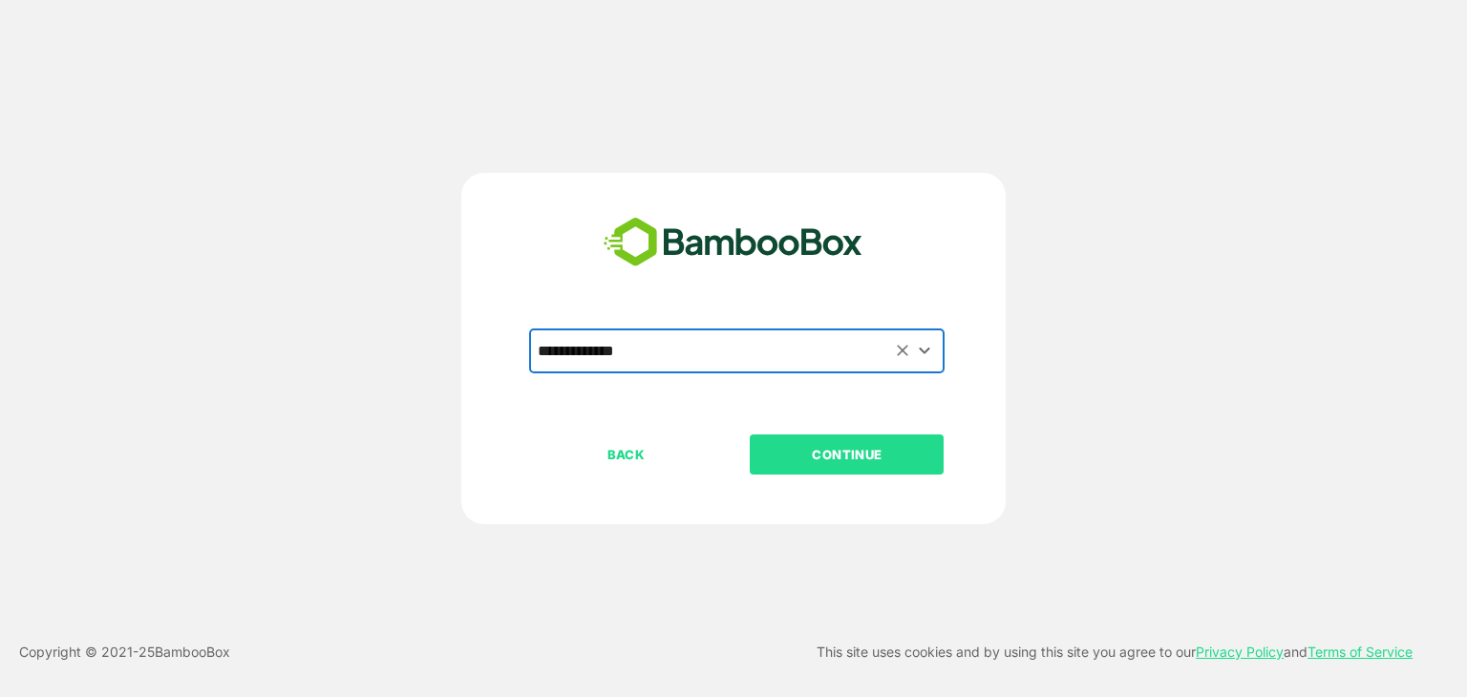
click at [857, 467] on button "CONTINUE" at bounding box center [847, 455] width 194 height 40
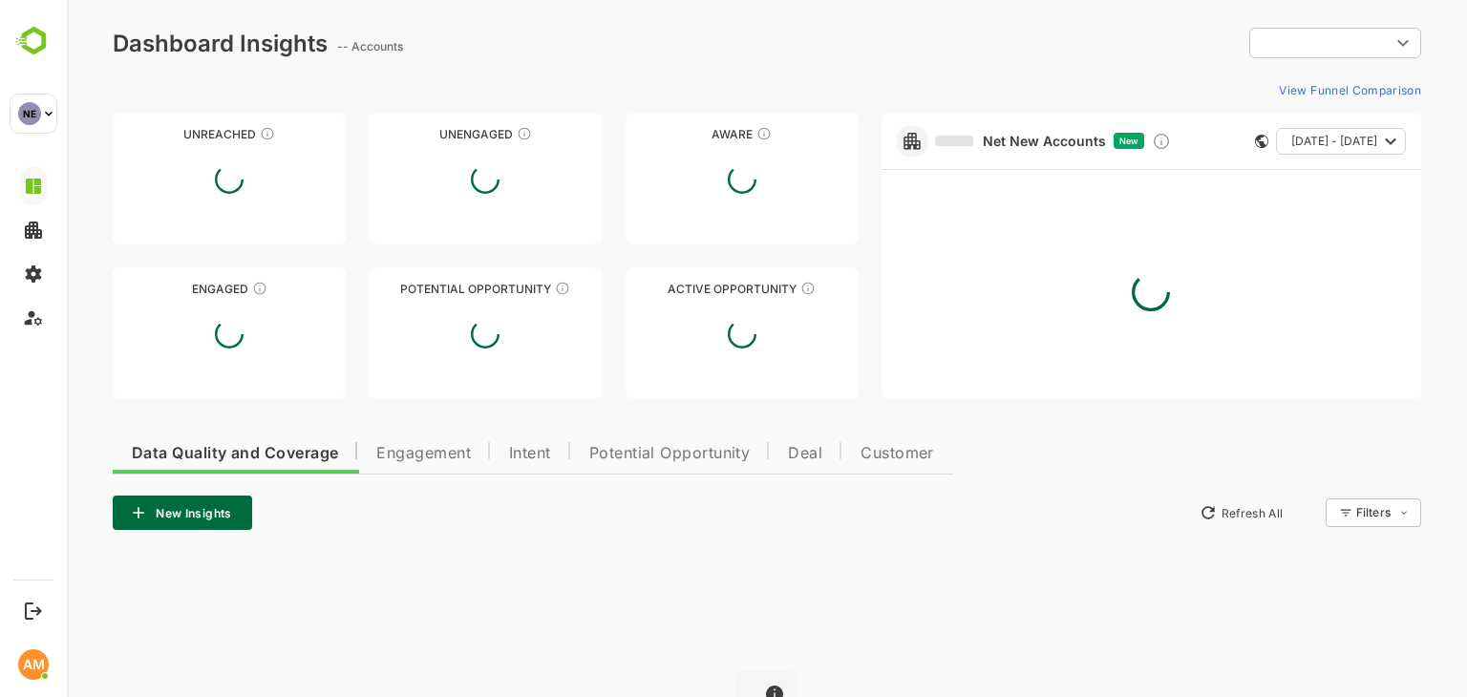
type input "**********"
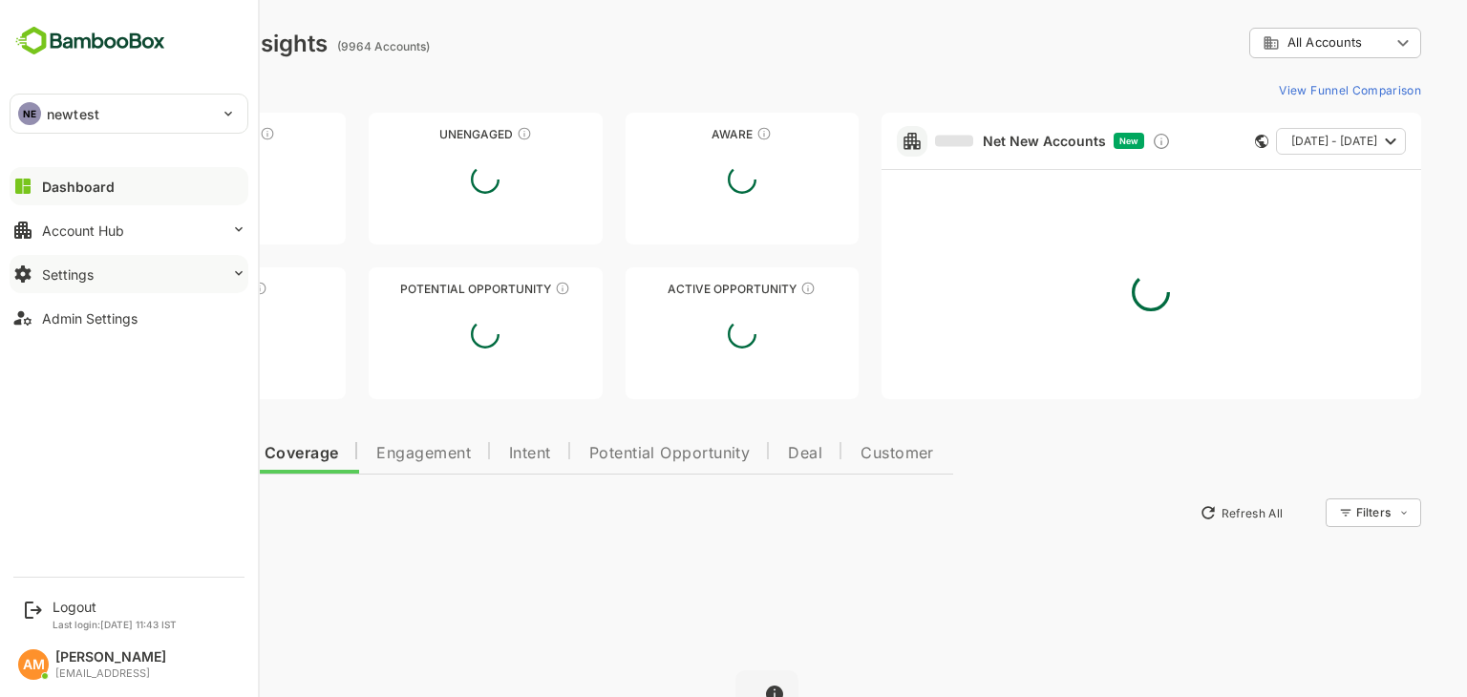
click at [95, 280] on button "Settings" at bounding box center [129, 274] width 239 height 38
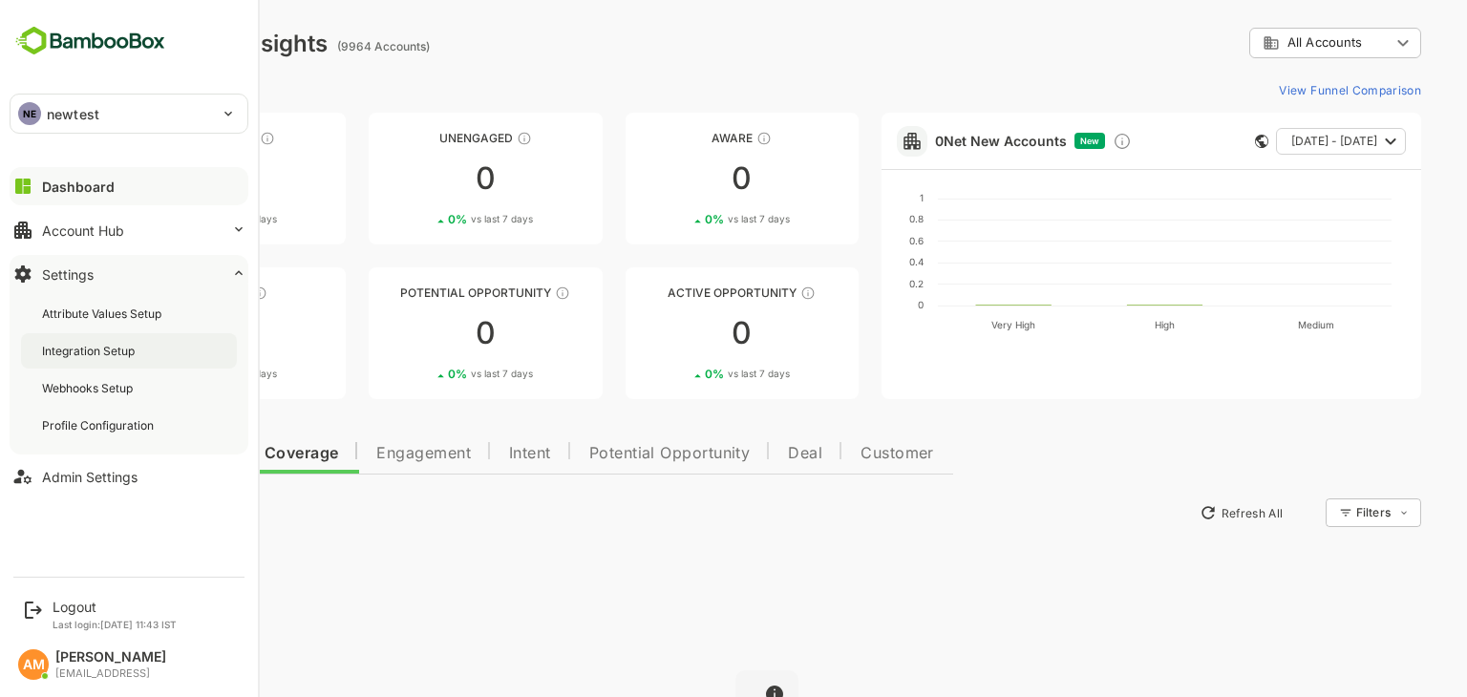
click at [123, 357] on div "Integration Setup" at bounding box center [90, 351] width 96 height 16
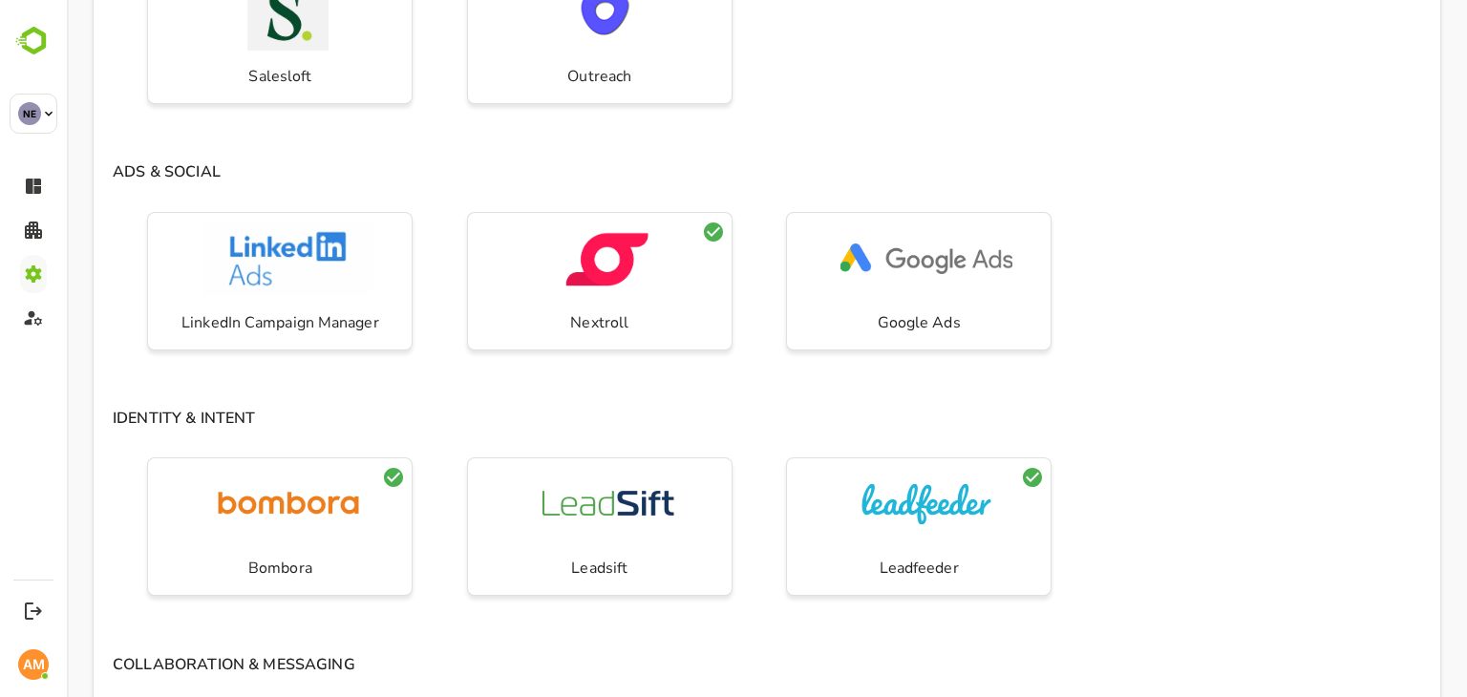
scroll to position [1111, 0]
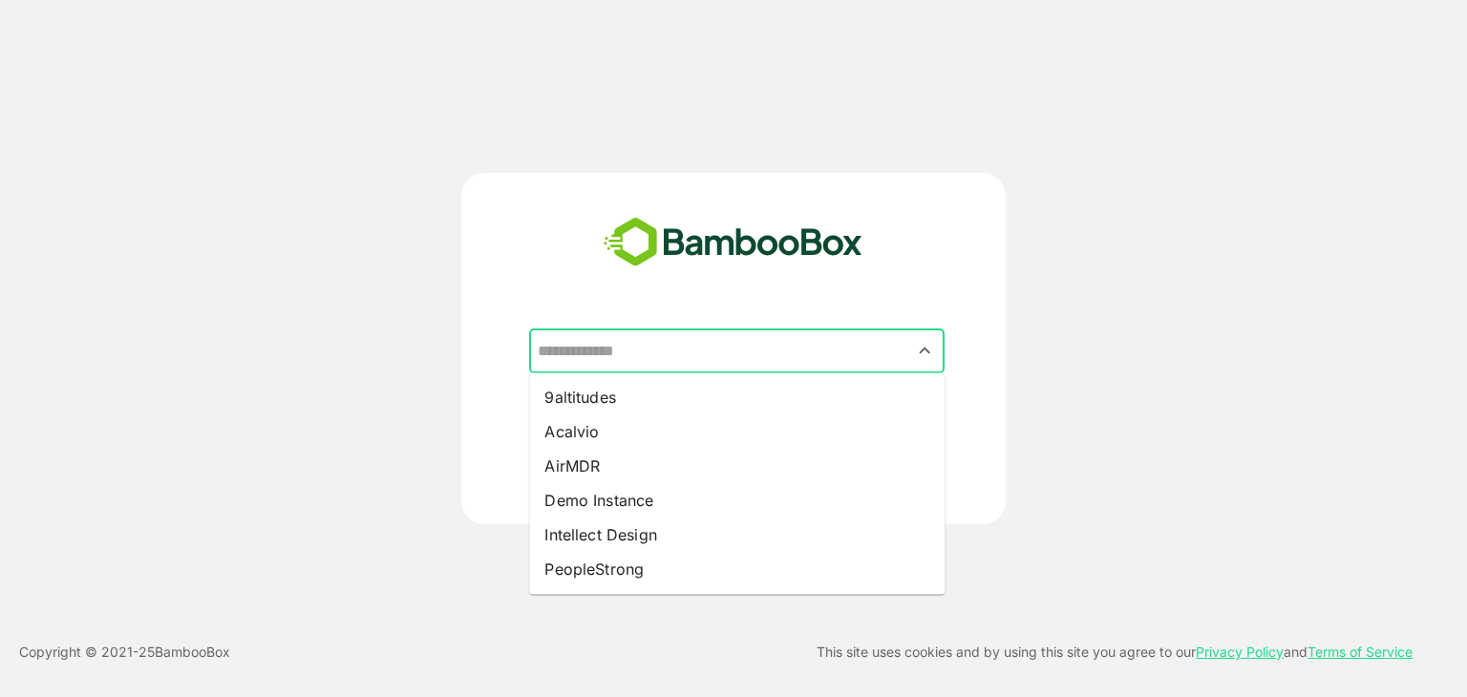
click at [650, 334] on input "text" at bounding box center [737, 351] width 408 height 36
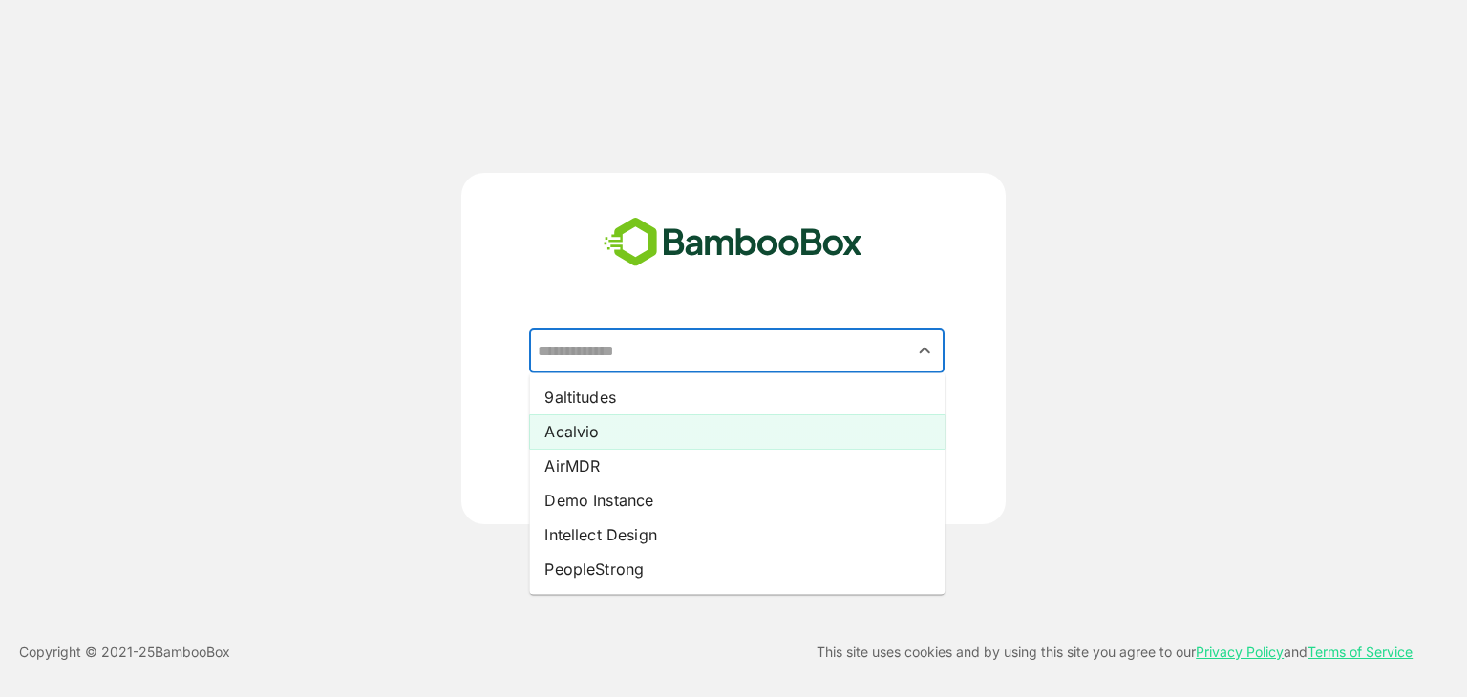
click at [589, 426] on li "Acalvio" at bounding box center [737, 432] width 416 height 34
type input "*******"
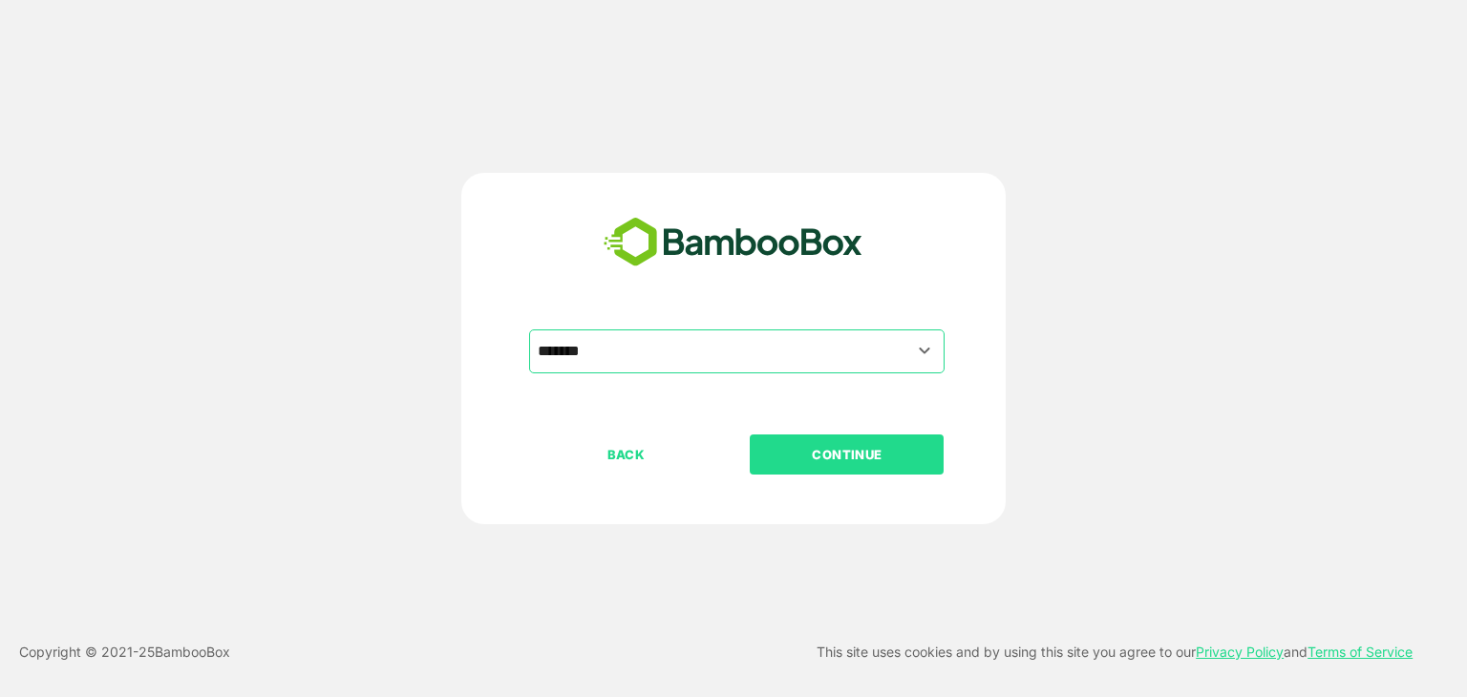
click at [825, 455] on p "CONTINUE" at bounding box center [847, 454] width 191 height 21
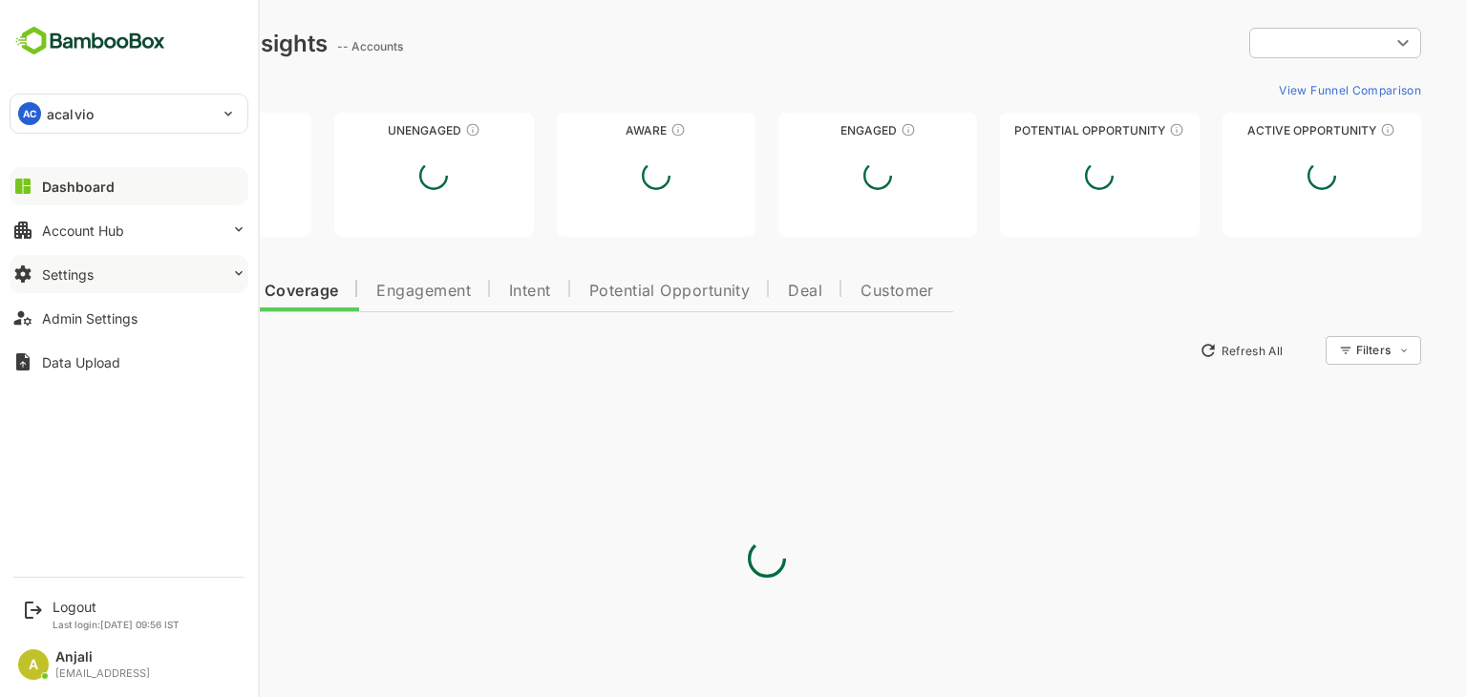
type input "**********"
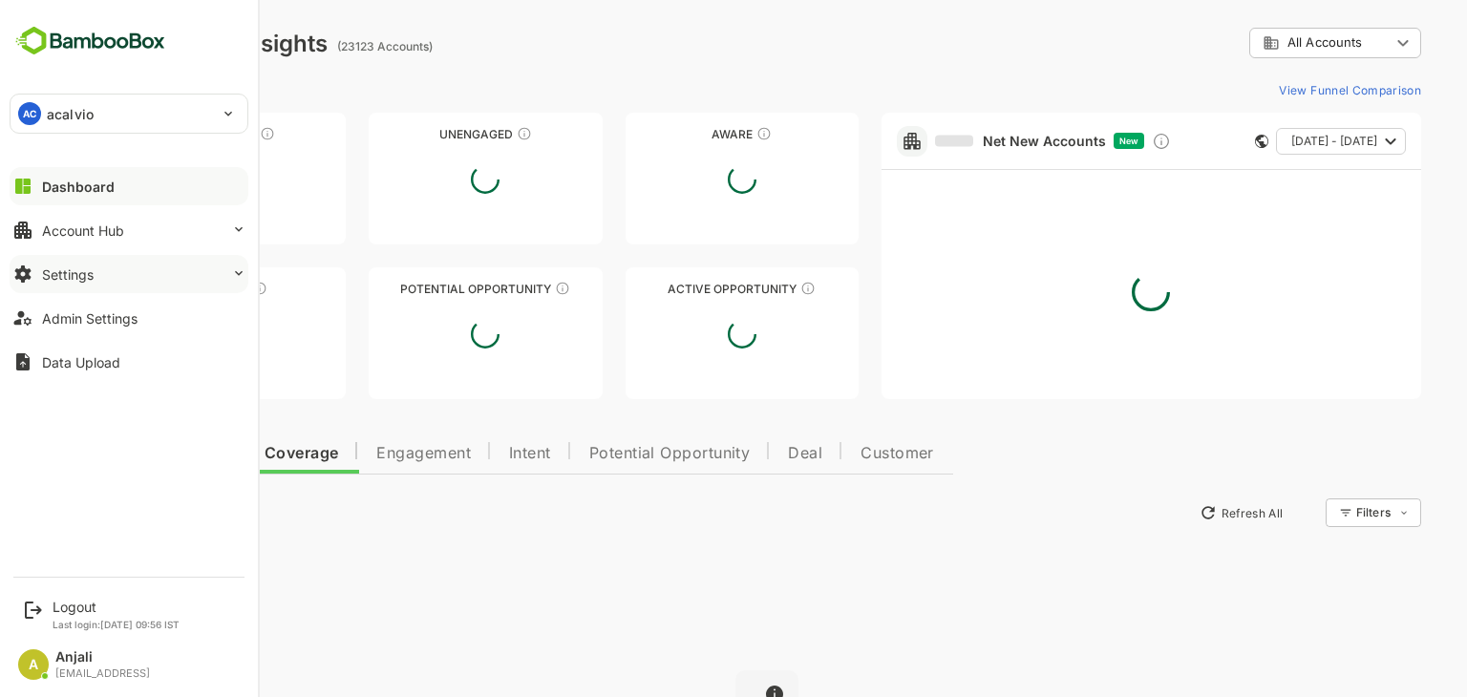
click at [103, 281] on button "Settings" at bounding box center [129, 274] width 239 height 38
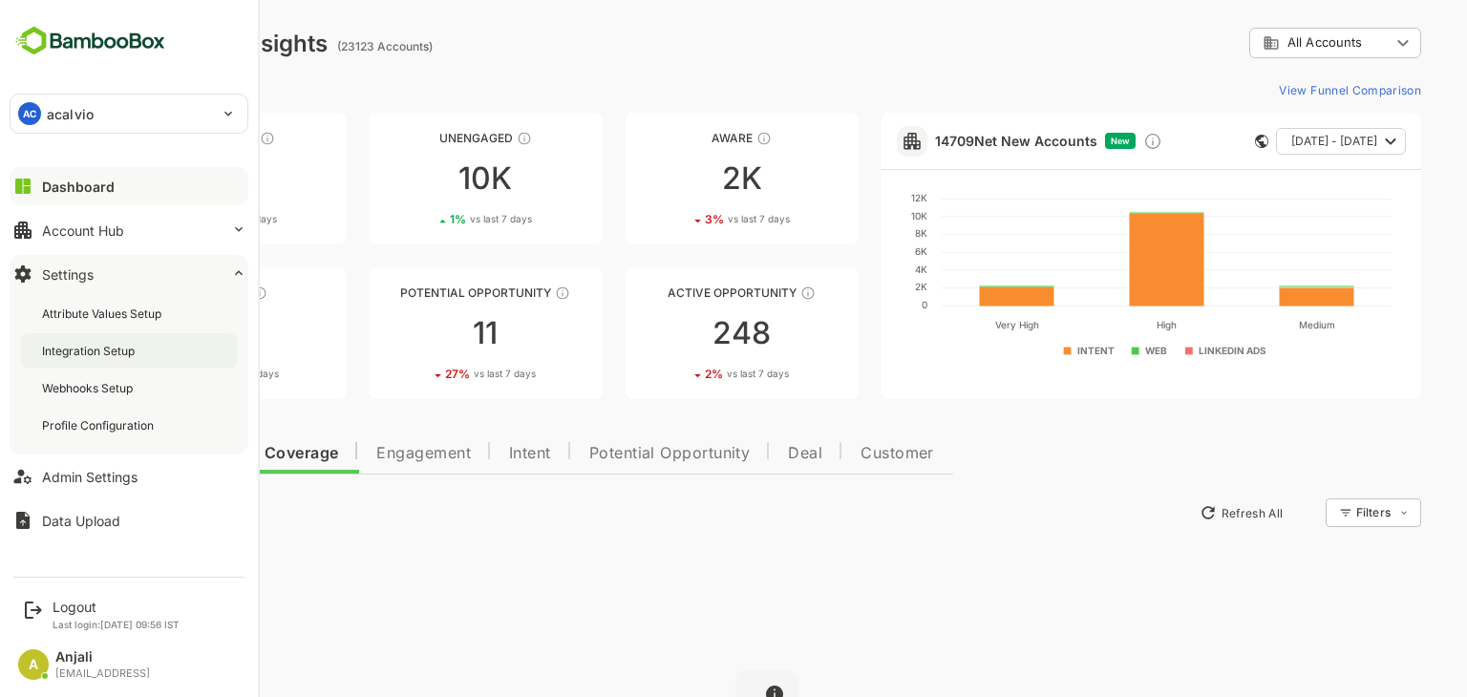
click at [117, 349] on div "Integration Setup" at bounding box center [90, 351] width 96 height 16
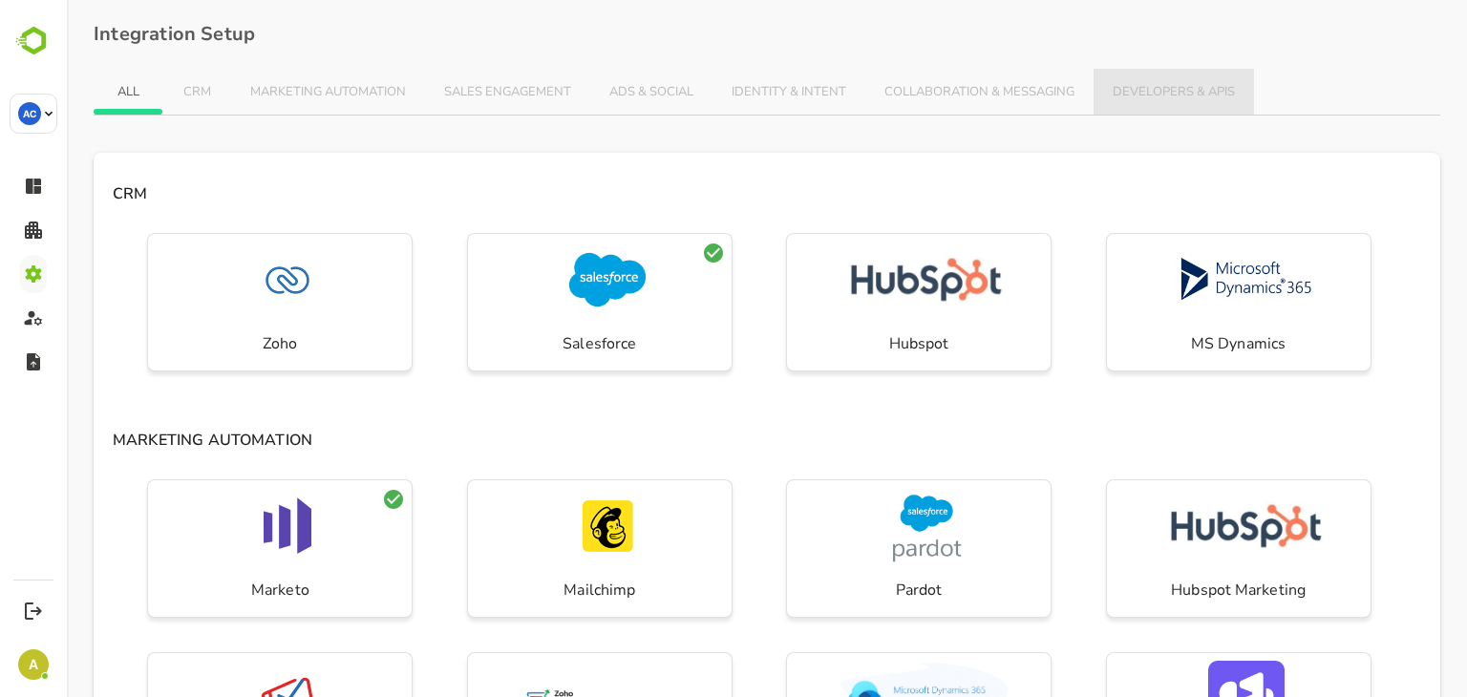
click at [1169, 74] on button "DEVELOPERS & APIS" at bounding box center [1174, 92] width 161 height 46
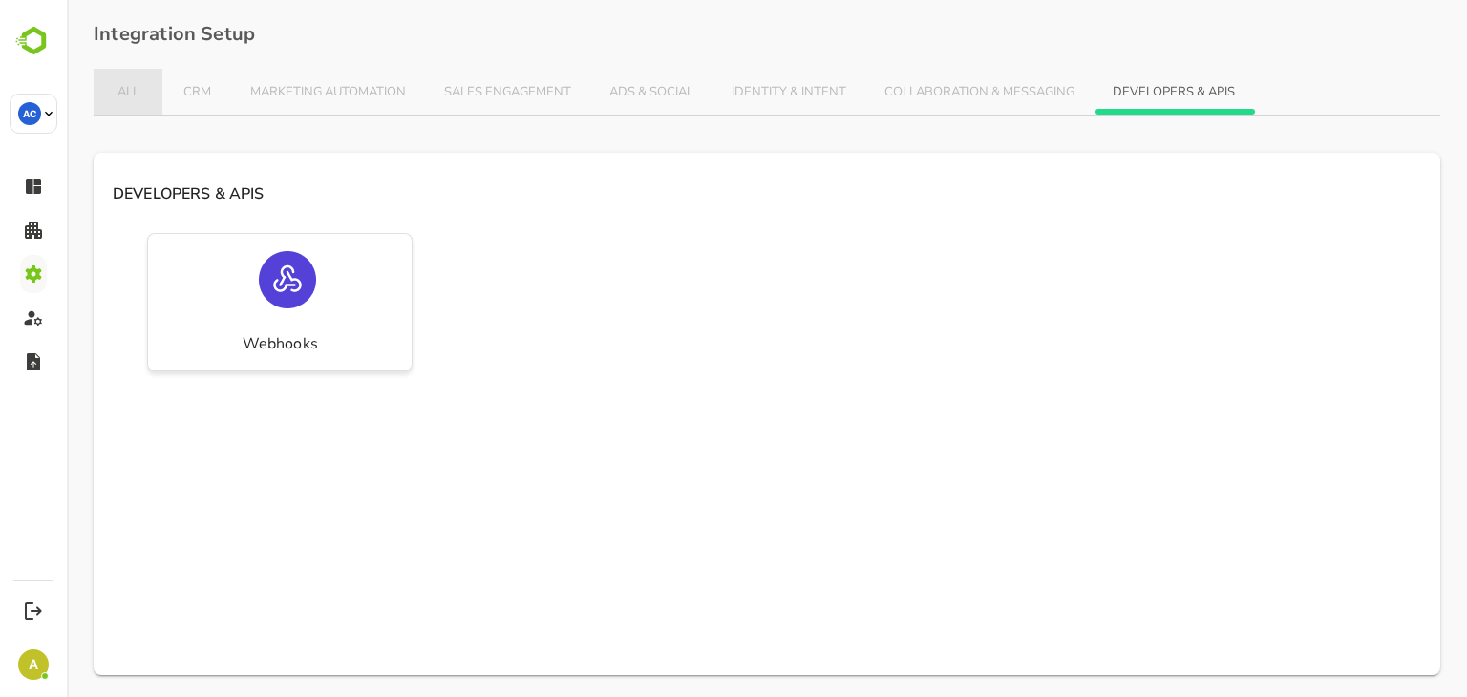
click at [139, 92] on span "ALL" at bounding box center [128, 92] width 31 height 15
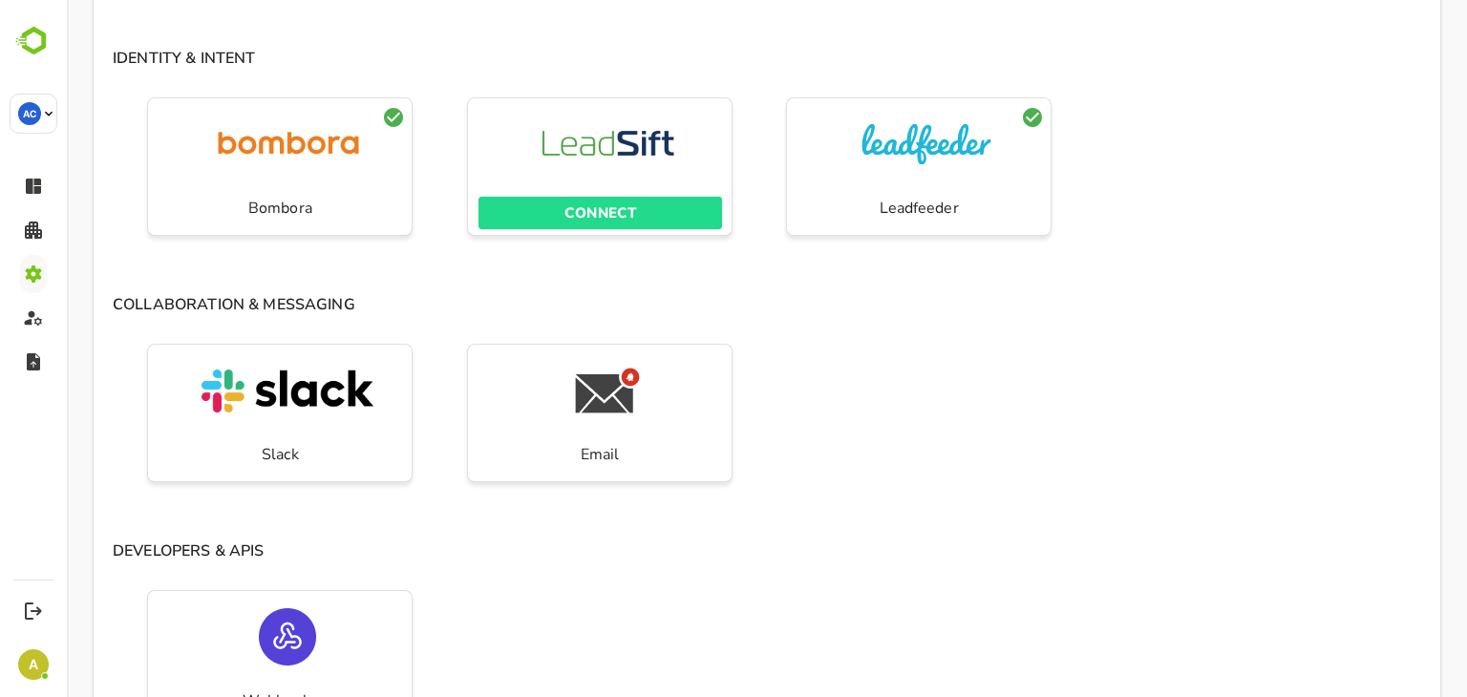
scroll to position [1552, 0]
